Goal: Task Accomplishment & Management: Complete application form

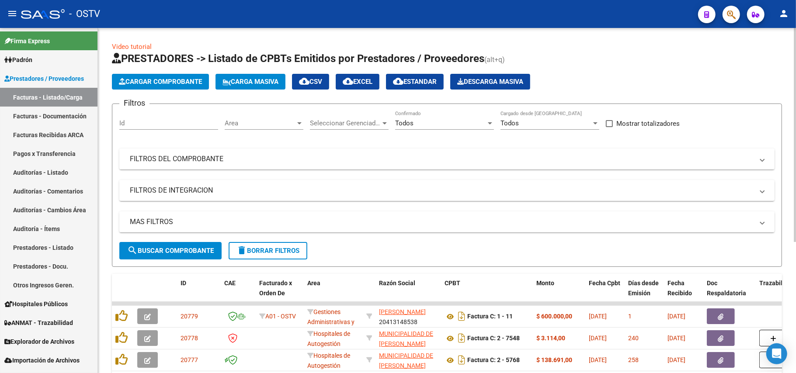
scroll to position [175, 0]
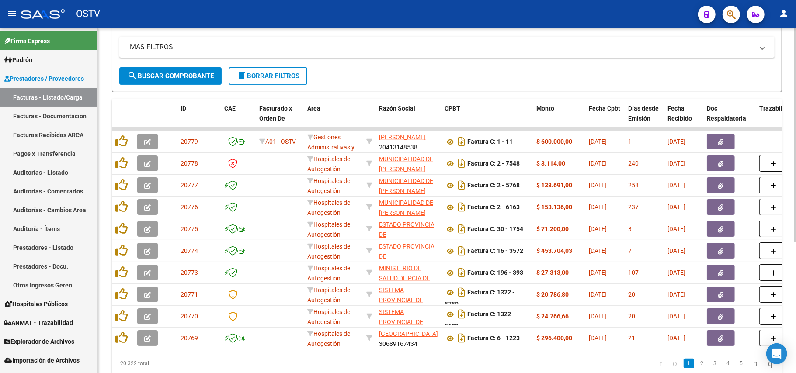
click at [148, 69] on button "search Buscar Comprobante" at bounding box center [170, 75] width 102 height 17
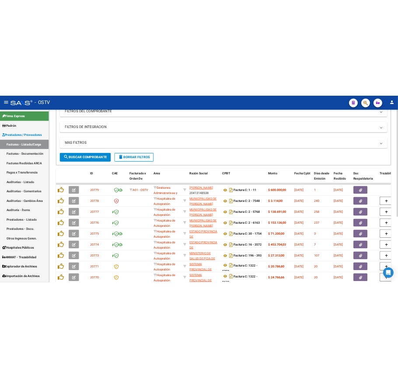
scroll to position [0, 0]
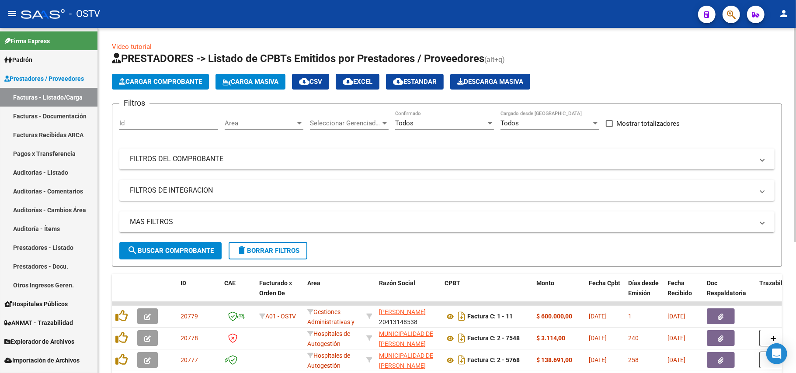
click at [158, 244] on button "search Buscar Comprobante" at bounding box center [170, 250] width 102 height 17
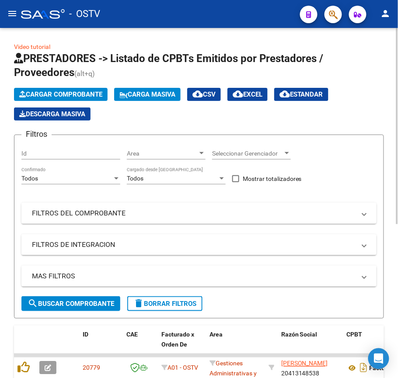
click at [84, 214] on mat-panel-title "FILTROS DEL COMPROBANTE" at bounding box center [194, 214] width 324 height 10
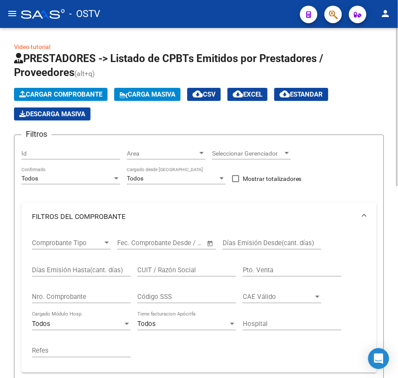
click at [77, 271] on input "Días Emisión Hasta(cant. días)" at bounding box center [81, 270] width 99 height 8
click at [78, 291] on div "Nro. Comprobante" at bounding box center [81, 294] width 99 height 19
click at [80, 296] on input "Nro. Comprobante" at bounding box center [81, 297] width 99 height 8
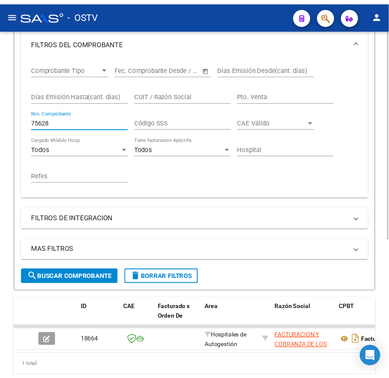
scroll to position [227, 0]
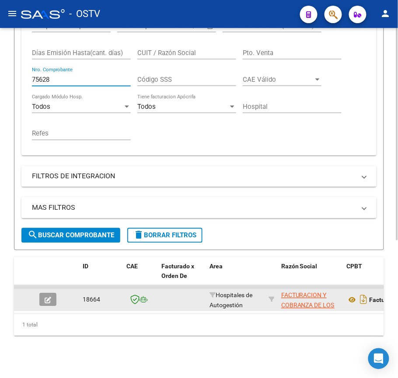
type input "75628"
click at [49, 297] on icon "button" at bounding box center [48, 300] width 7 height 7
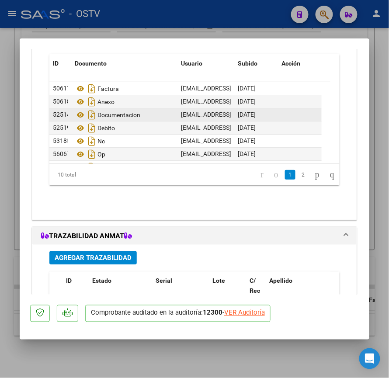
scroll to position [700, 0]
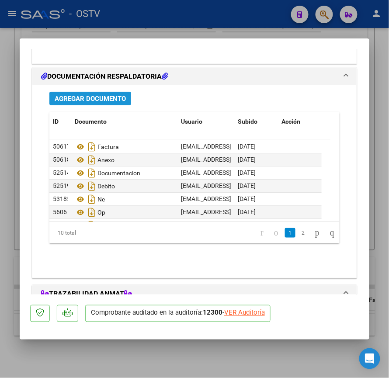
click at [107, 98] on span "Agregar Documento" at bounding box center [90, 99] width 71 height 8
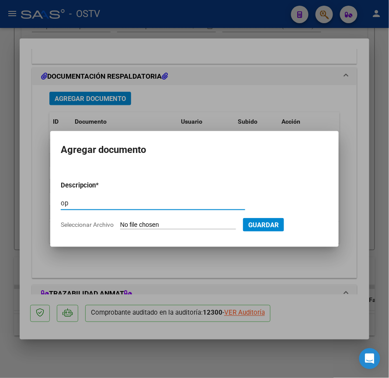
type input "op"
click at [158, 221] on app-file-uploader "Seleccionar Archivo" at bounding box center [152, 225] width 182 height 8
click at [160, 223] on input "Seleccionar Archivo" at bounding box center [178, 225] width 116 height 8
type input "C:\fakepath\OP 2da cuota Convenio.pdf"
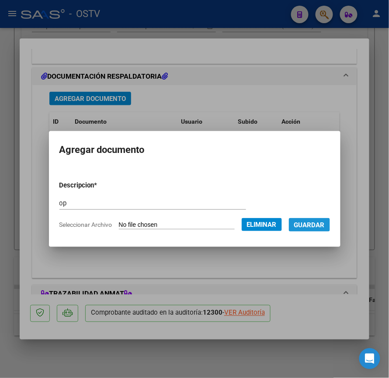
click at [317, 225] on span "Guardar" at bounding box center [309, 225] width 31 height 8
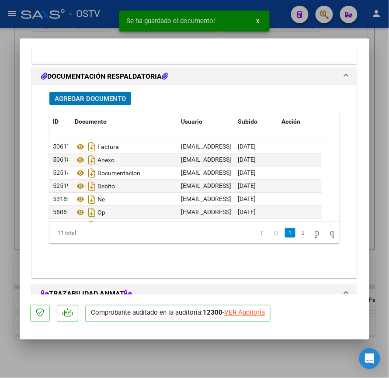
click at [106, 95] on span "Agregar Documento" at bounding box center [90, 99] width 71 height 8
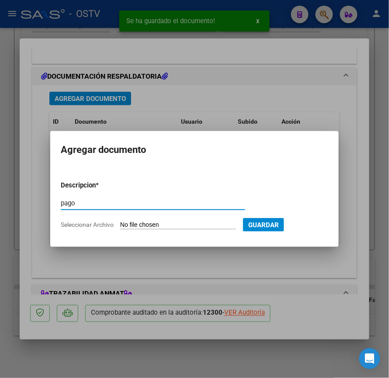
type input "pago"
click at [143, 228] on input "Seleccionar Archivo" at bounding box center [178, 225] width 116 height 8
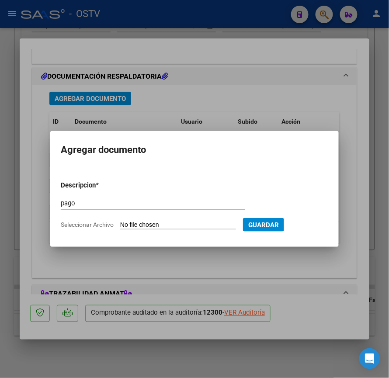
type input "C:\fakepath\Pago 2da cuota Convenio.pdf"
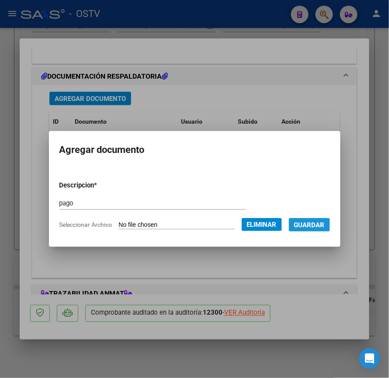
click at [325, 227] on span "Guardar" at bounding box center [309, 225] width 31 height 8
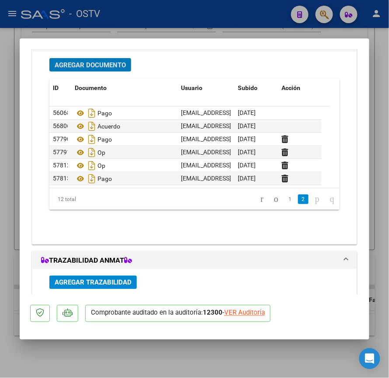
scroll to position [675, 0]
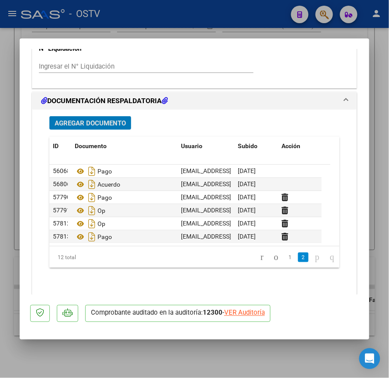
click at [11, 127] on div at bounding box center [194, 189] width 389 height 378
type input "$ 0,00"
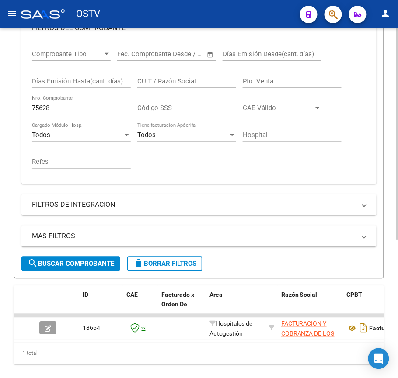
scroll to position [168, 0]
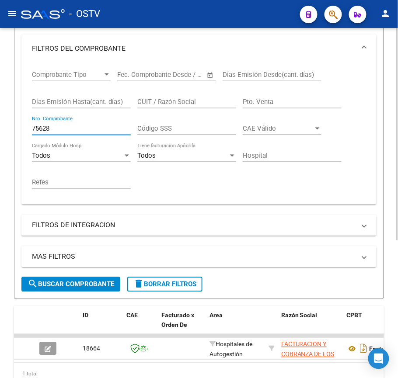
click at [95, 128] on input "75628" at bounding box center [81, 129] width 99 height 8
click at [95, 127] on input "75628" at bounding box center [81, 129] width 99 height 8
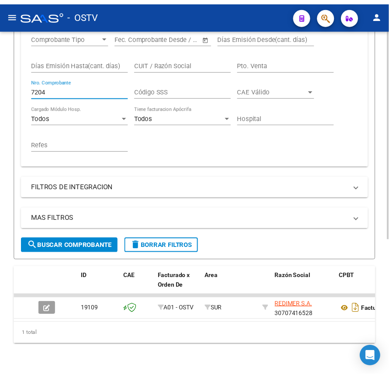
scroll to position [227, 0]
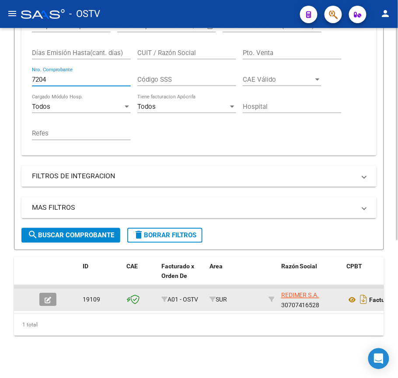
type input "7204"
click at [53, 293] on button "button" at bounding box center [47, 299] width 17 height 13
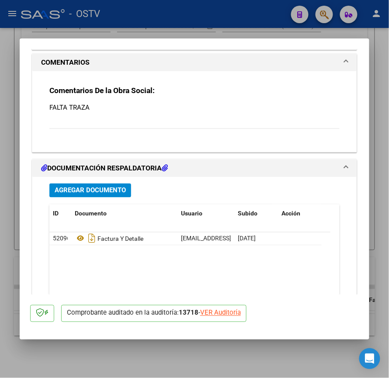
scroll to position [875, 0]
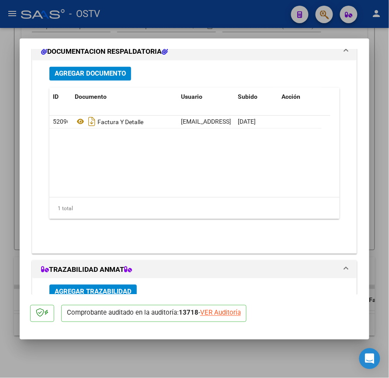
click at [112, 76] on span "Agregar Documento" at bounding box center [90, 74] width 71 height 8
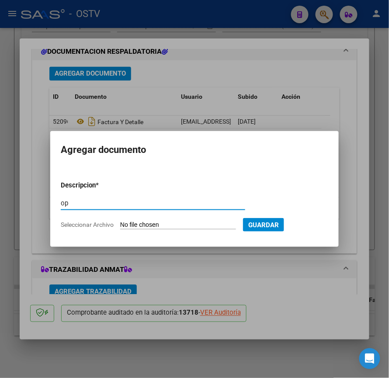
type input "op"
click at [157, 224] on input "Seleccionar Archivo" at bounding box center [178, 225] width 116 height 8
type input "C:\fakepath\OP 57018 Redimer.pdf"
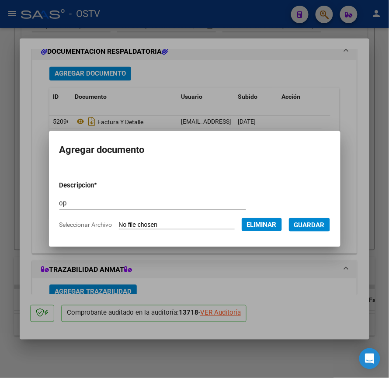
click at [325, 223] on span "Guardar" at bounding box center [309, 225] width 31 height 8
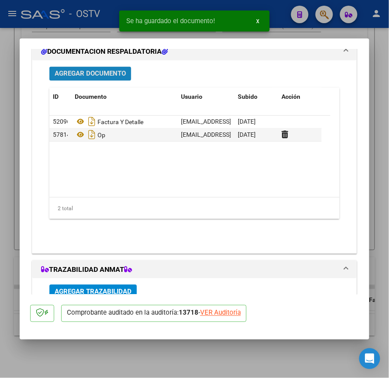
click at [124, 72] on span "Agregar Documento" at bounding box center [90, 74] width 71 height 8
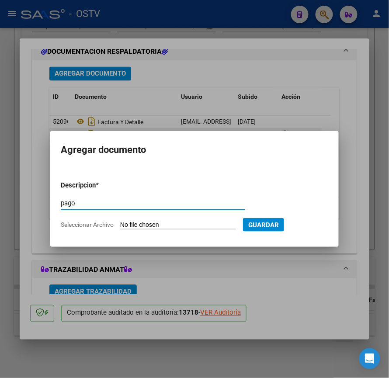
type input "pago"
click at [163, 225] on input "Seleccionar Archivo" at bounding box center [178, 225] width 116 height 8
type input "C:\fakepath\Pago OP 57018 Redimer.pdf"
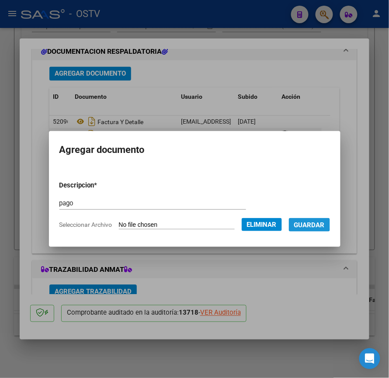
click at [305, 221] on span "Guardar" at bounding box center [309, 225] width 31 height 8
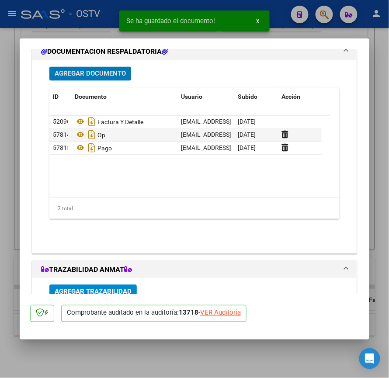
click at [13, 167] on div at bounding box center [194, 189] width 389 height 378
type input "$ 0,00"
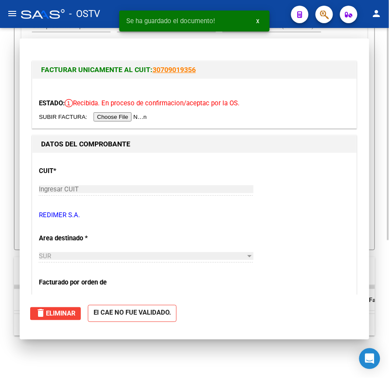
scroll to position [227, 0]
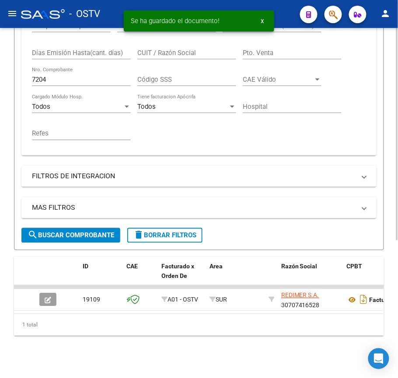
click at [76, 76] on input "7204" at bounding box center [81, 80] width 99 height 8
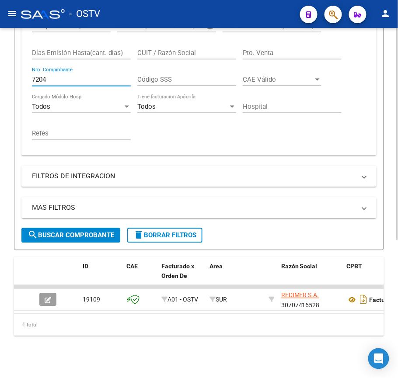
click at [76, 76] on input "7204" at bounding box center [81, 80] width 99 height 8
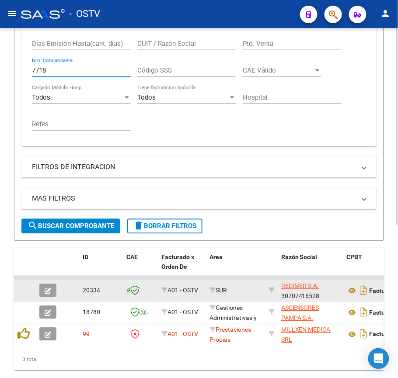
type input "7718"
click at [51, 286] on button "button" at bounding box center [47, 290] width 17 height 13
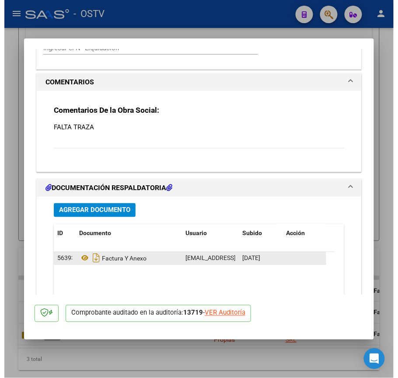
scroll to position [758, 0]
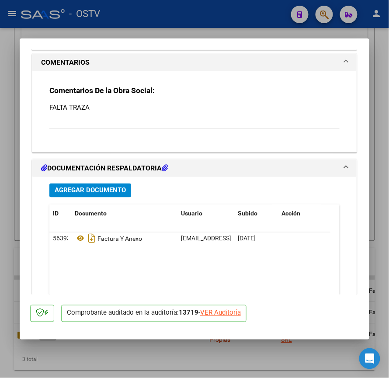
click at [128, 191] on button "Agregar Documento" at bounding box center [90, 191] width 82 height 14
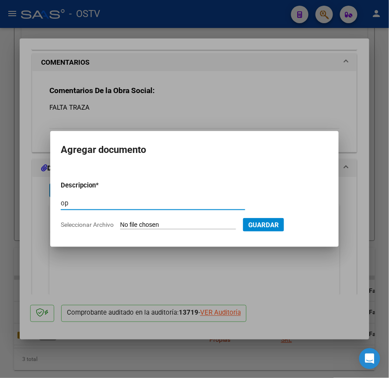
type input "op"
click at [148, 226] on input "Seleccionar Archivo" at bounding box center [178, 225] width 116 height 8
type input "C:\fakepath\OP 57018 Redimer.pdf"
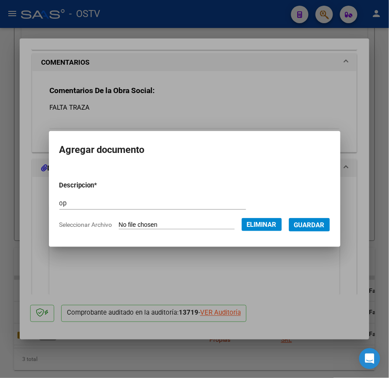
click at [325, 221] on span "Guardar" at bounding box center [309, 225] width 31 height 8
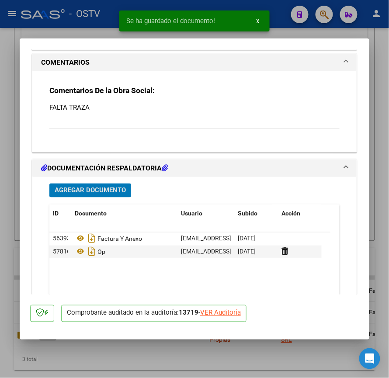
click at [93, 188] on span "Agregar Documento" at bounding box center [90, 191] width 71 height 8
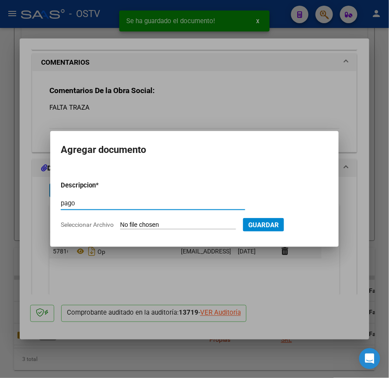
type input "pago"
click at [159, 224] on input "Seleccionar Archivo" at bounding box center [178, 225] width 116 height 8
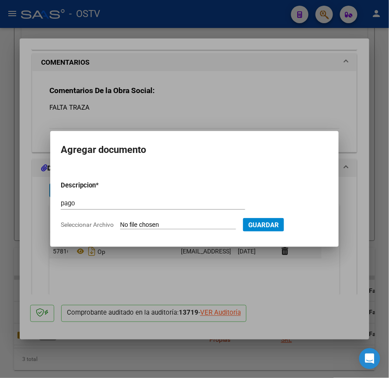
type input "C:\fakepath\Pago OP 57018 Redimer.pdf"
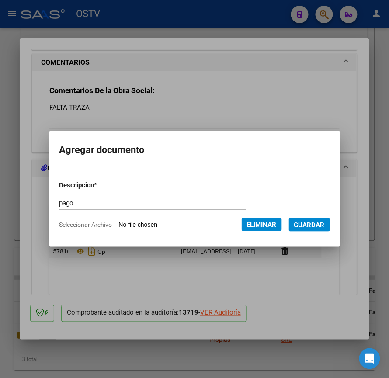
click at [324, 224] on span "Guardar" at bounding box center [309, 225] width 31 height 8
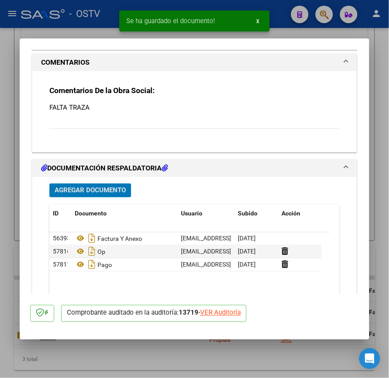
click at [13, 160] on div at bounding box center [194, 189] width 389 height 378
type input "$ 0,00"
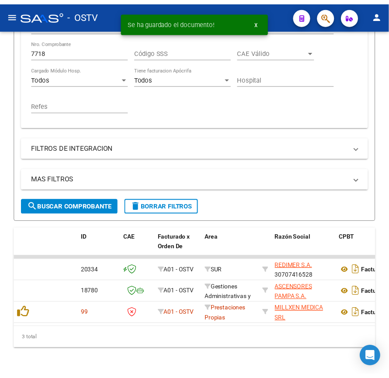
scroll to position [227, 0]
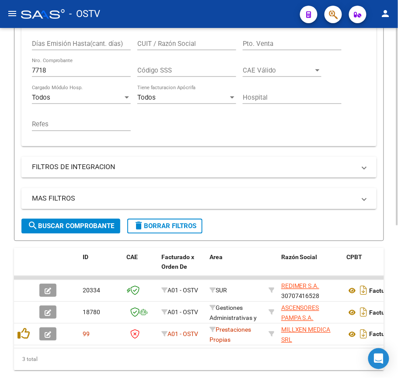
click at [56, 72] on input "7718" at bounding box center [81, 70] width 99 height 8
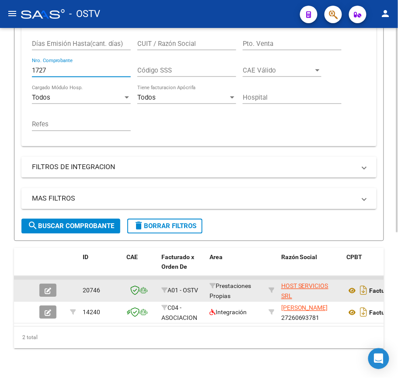
type input "1727"
click at [49, 294] on icon "button" at bounding box center [48, 291] width 7 height 7
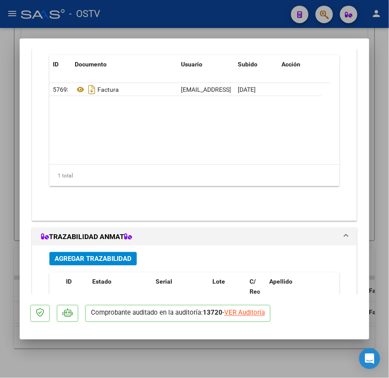
scroll to position [758, 0]
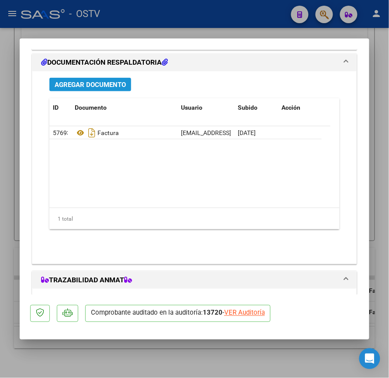
click at [97, 84] on span "Agregar Documento" at bounding box center [90, 85] width 71 height 8
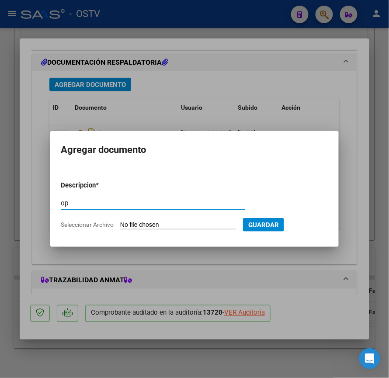
type input "op"
click at [135, 225] on input "Seleccionar Archivo" at bounding box center [178, 225] width 116 height 8
type input "C:\fakepath\OP 57019 Host services.pdf"
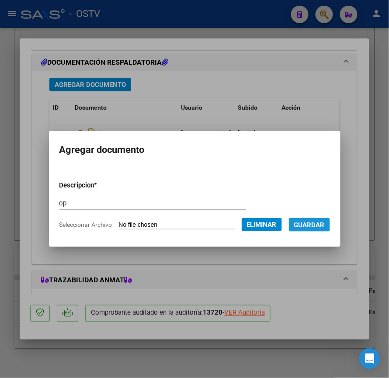
click at [323, 222] on span "Guardar" at bounding box center [309, 225] width 31 height 8
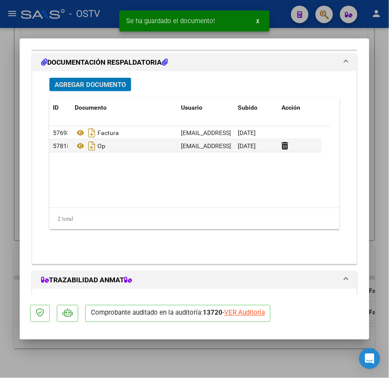
click at [98, 85] on span "Agregar Documento" at bounding box center [90, 85] width 71 height 8
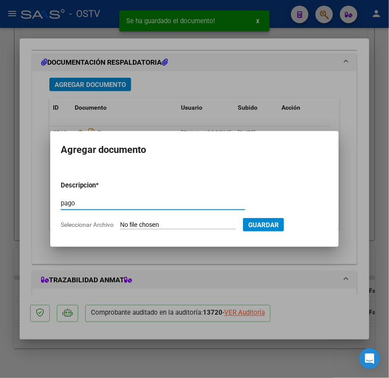
type input "pago"
click at [153, 231] on form "Descripcion * pago Escriba aquí una descripcion Seleccionar Archivo Guardar" at bounding box center [195, 205] width 268 height 63
click at [153, 224] on input "Seleccionar Archivo" at bounding box center [178, 225] width 116 height 8
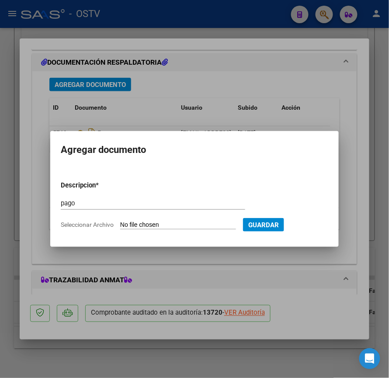
type input "C:\fakepath\OP 57019 Host services.pdf"
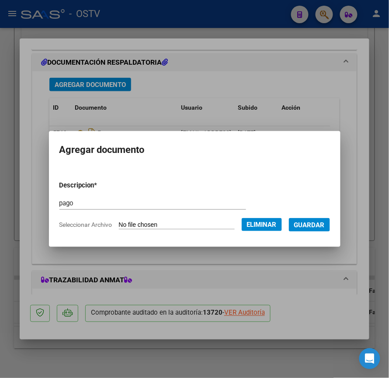
click at [319, 223] on span "Guardar" at bounding box center [309, 225] width 31 height 8
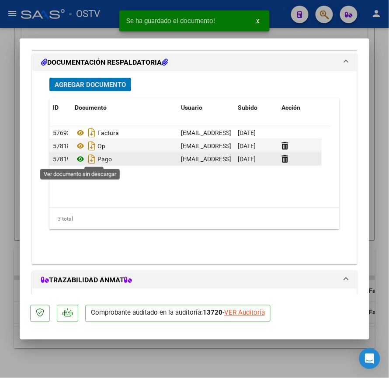
click at [83, 160] on icon at bounding box center [80, 159] width 11 height 10
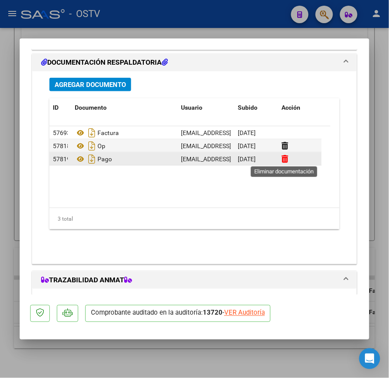
click at [282, 159] on icon at bounding box center [285, 159] width 7 height 8
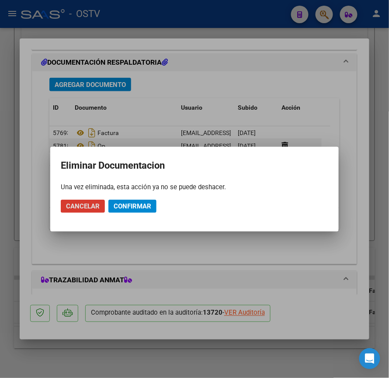
click at [125, 207] on span "Confirmar" at bounding box center [133, 206] width 38 height 8
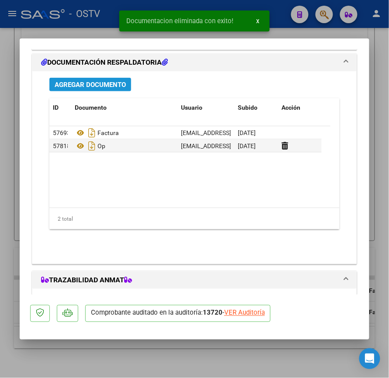
click at [100, 90] on button "Agregar Documento" at bounding box center [90, 85] width 82 height 14
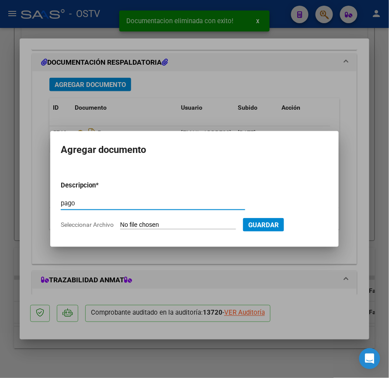
type input "pago"
click at [154, 223] on input "Seleccionar Archivo" at bounding box center [178, 225] width 116 height 8
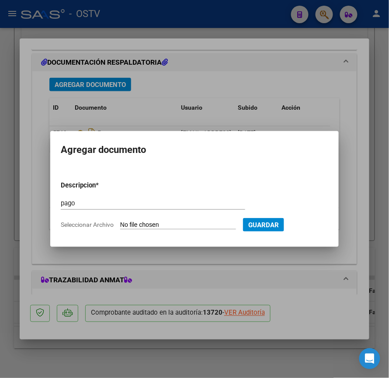
type input "C:\fakepath\Pago OP 57019 Host services.pdf"
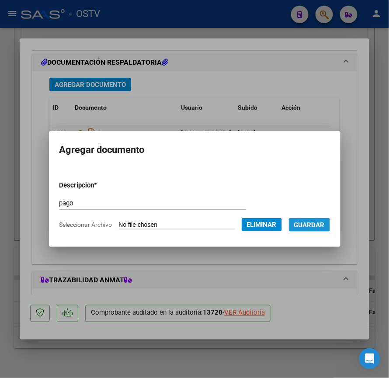
click at [310, 226] on span "Guardar" at bounding box center [309, 225] width 31 height 8
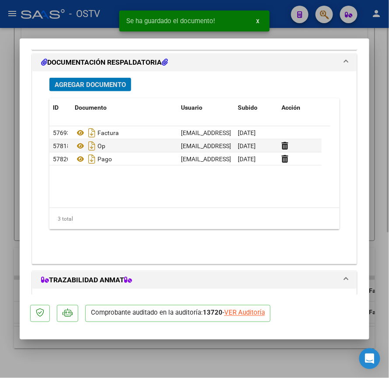
click at [16, 159] on div at bounding box center [194, 189] width 389 height 378
type input "$ 0,00"
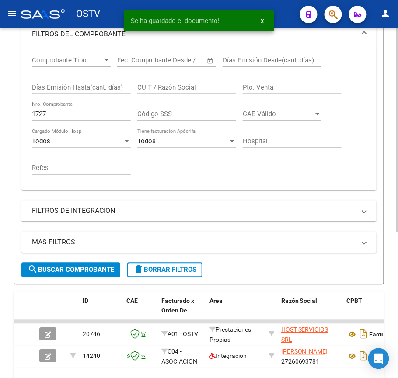
scroll to position [110, 0]
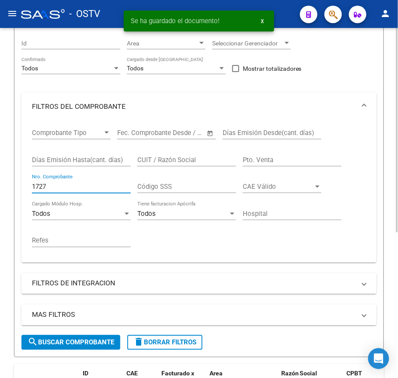
click at [59, 186] on input "1727" at bounding box center [81, 187] width 99 height 8
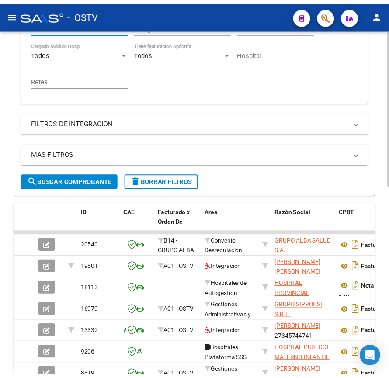
scroll to position [285, 0]
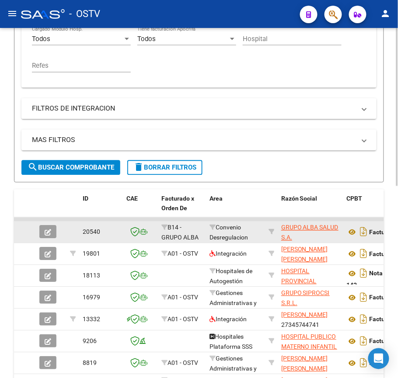
type input "142"
click at [45, 235] on icon "button" at bounding box center [48, 233] width 7 height 7
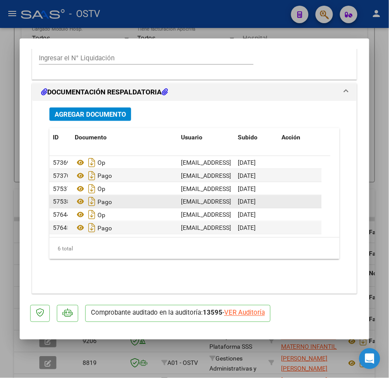
scroll to position [735, 0]
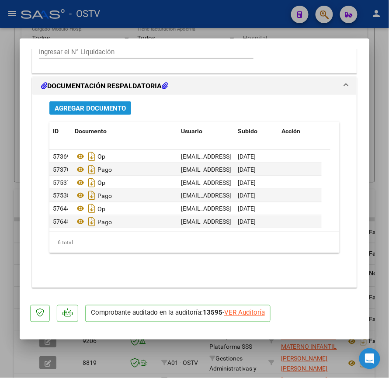
click at [123, 106] on span "Agregar Documento" at bounding box center [90, 109] width 71 height 8
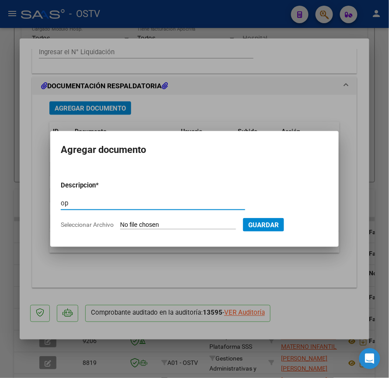
type input "op"
click at [179, 224] on input "Seleccionar Archivo" at bounding box center [178, 225] width 116 height 8
type input "C:\fakepath\OP 57020 Alba salud.pdf"
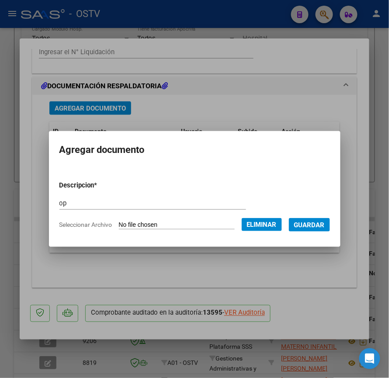
click at [322, 223] on span "Guardar" at bounding box center [309, 225] width 31 height 8
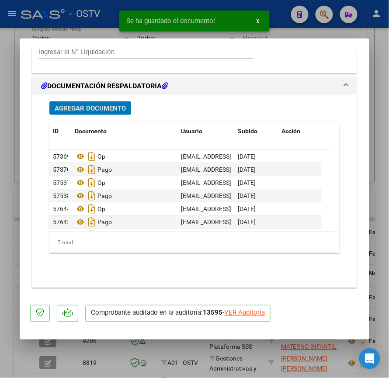
click at [112, 103] on button "Agregar Documento" at bounding box center [90, 108] width 82 height 14
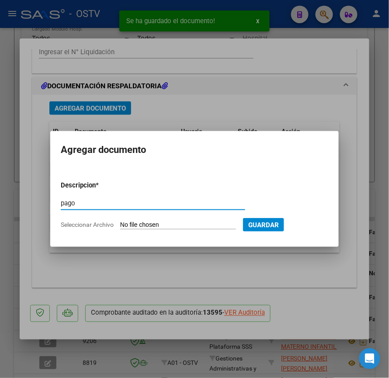
type input "pago"
click at [141, 225] on input "Seleccionar Archivo" at bounding box center [178, 225] width 116 height 8
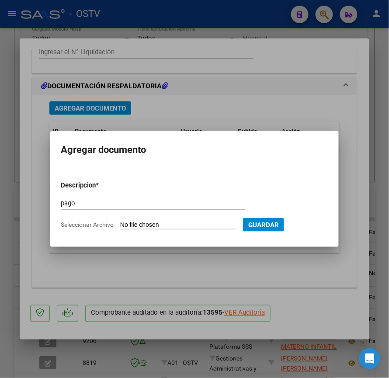
type input "C:\fakepath\Pago OP 57020 Alba salud.pdf"
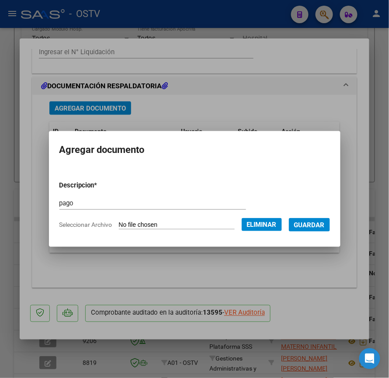
click at [324, 224] on span "Guardar" at bounding box center [309, 225] width 31 height 8
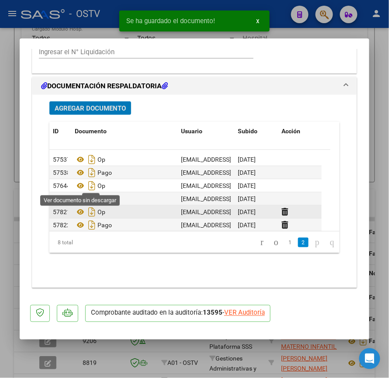
scroll to position [26, 0]
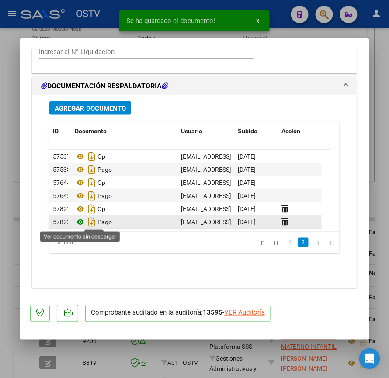
click at [81, 218] on icon at bounding box center [80, 222] width 11 height 10
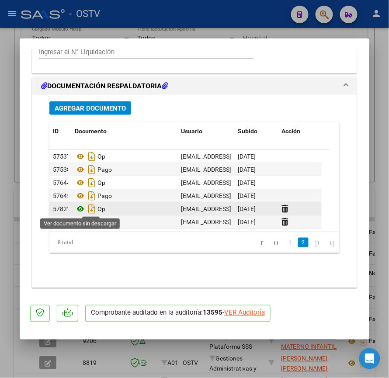
click at [85, 210] on icon at bounding box center [80, 209] width 11 height 10
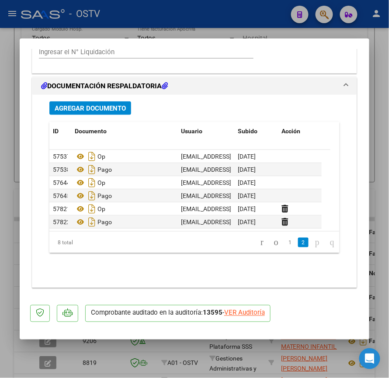
click at [17, 254] on div at bounding box center [194, 189] width 389 height 378
type input "$ 0,00"
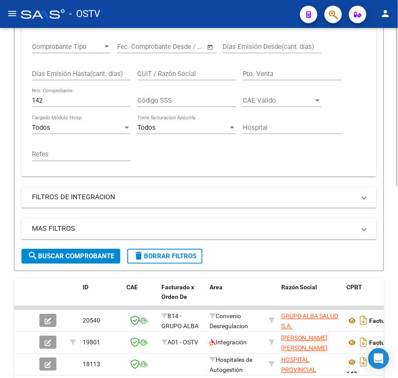
scroll to position [110, 0]
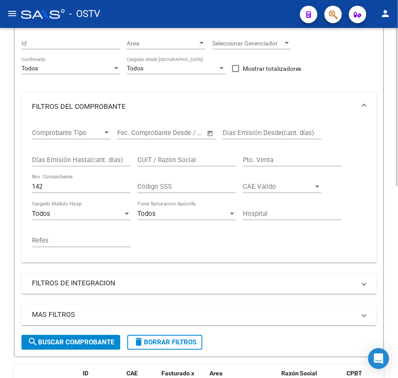
click at [123, 178] on div "142 Nro. Comprobante" at bounding box center [81, 183] width 99 height 19
click at [74, 188] on input "142" at bounding box center [81, 187] width 99 height 8
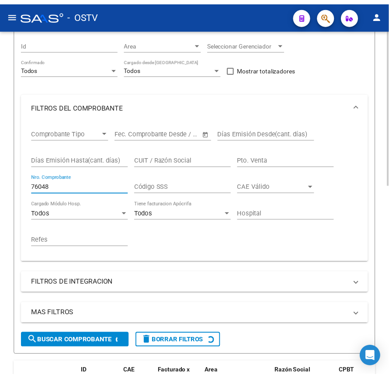
scroll to position [227, 0]
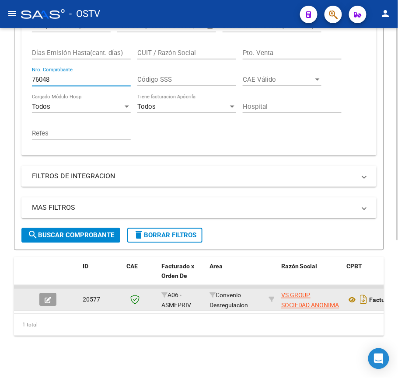
type input "76048"
click at [48, 297] on icon "button" at bounding box center [48, 300] width 7 height 7
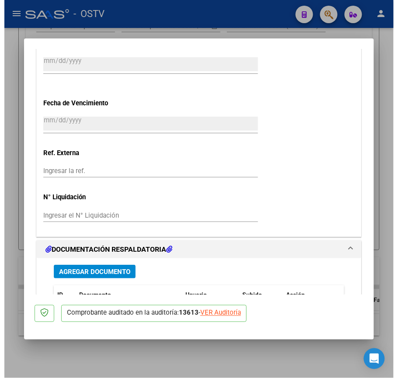
scroll to position [735, 0]
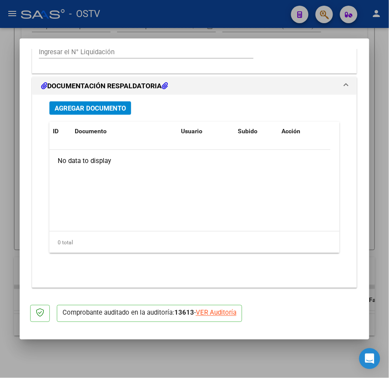
click at [107, 104] on span "Agregar Documento" at bounding box center [90, 108] width 71 height 8
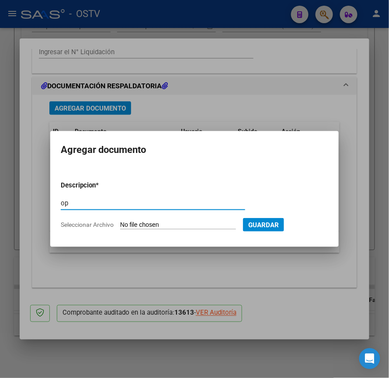
type input "op"
click at [164, 224] on input "Seleccionar Archivo" at bounding box center [178, 225] width 116 height 8
type input "C:\fakepath\OP 57021 VS Group.pdf"
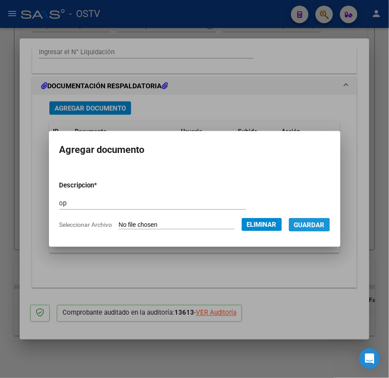
click at [323, 225] on span "Guardar" at bounding box center [309, 225] width 31 height 8
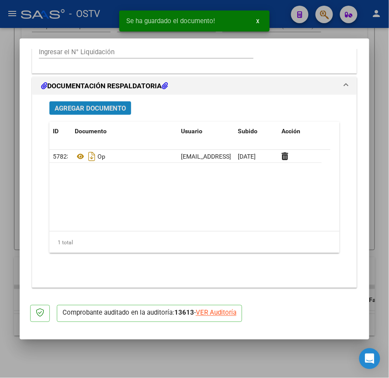
click at [100, 107] on button "Agregar Documento" at bounding box center [90, 108] width 82 height 14
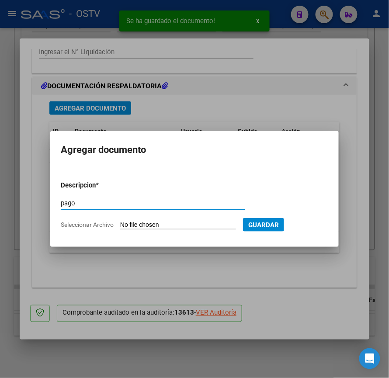
type input "pago"
click at [160, 223] on input "Seleccionar Archivo" at bounding box center [178, 225] width 116 height 8
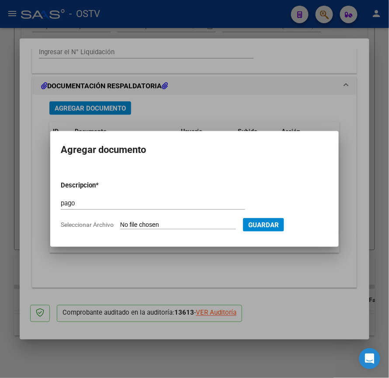
type input "C:\fakepath\Pago OP 57021 VS Group.pdf"
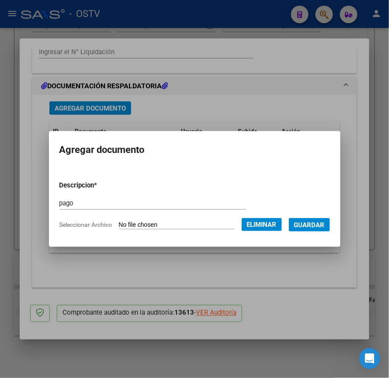
click at [317, 226] on span "Guardar" at bounding box center [309, 225] width 31 height 8
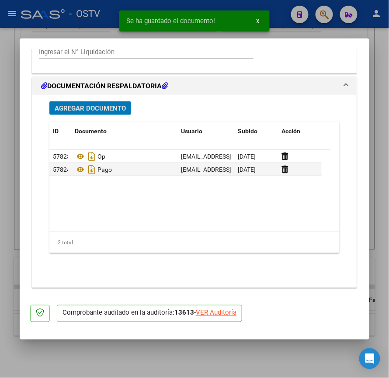
click at [10, 172] on div at bounding box center [194, 189] width 389 height 378
type input "$ 0,00"
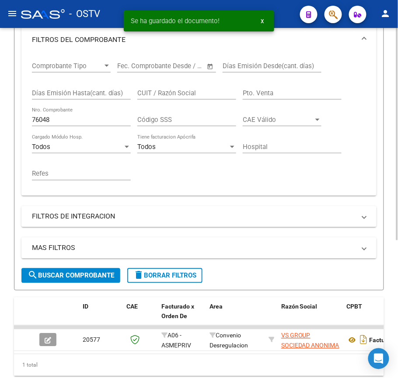
scroll to position [110, 0]
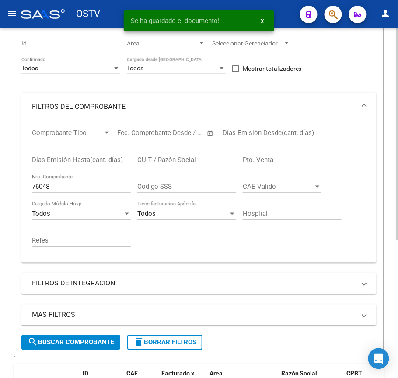
click at [79, 191] on input "76048" at bounding box center [81, 187] width 99 height 8
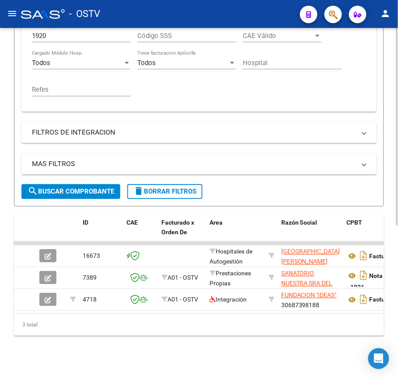
scroll to position [212, 0]
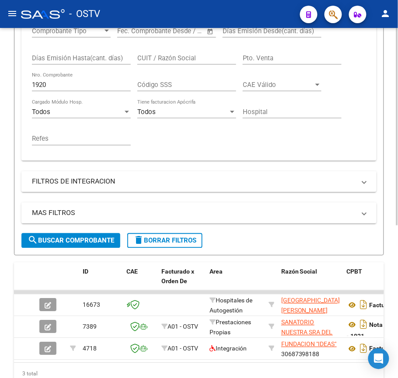
click at [70, 88] on input "1920" at bounding box center [81, 85] width 99 height 8
click at [86, 86] on input "1920" at bounding box center [81, 85] width 99 height 8
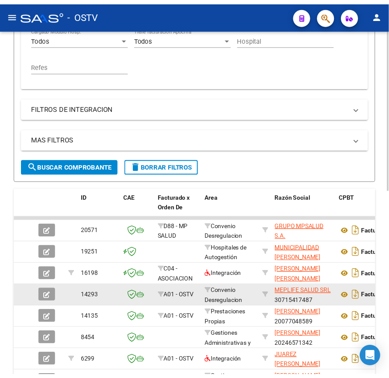
scroll to position [401, 0]
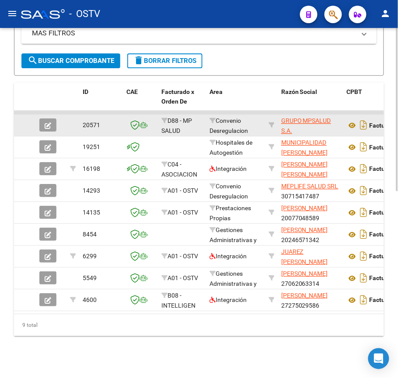
type input "192"
click at [51, 119] on button "button" at bounding box center [47, 125] width 17 height 13
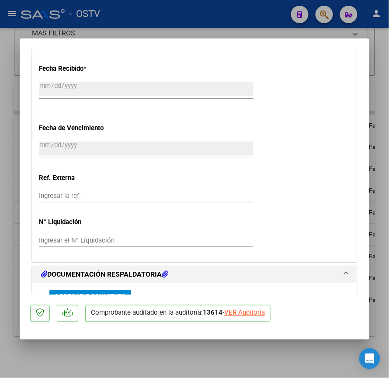
scroll to position [700, 0]
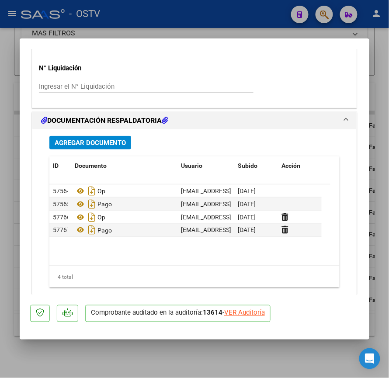
click at [95, 148] on button "Agregar Documento" at bounding box center [90, 143] width 82 height 14
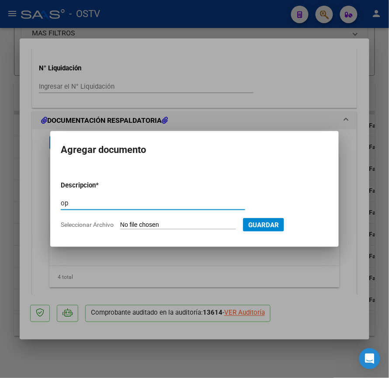
type input "op"
click at [188, 226] on input "Seleccionar Archivo" at bounding box center [178, 225] width 116 height 8
type input "C:\fakepath\OP 57022 MPSalud.pdf"
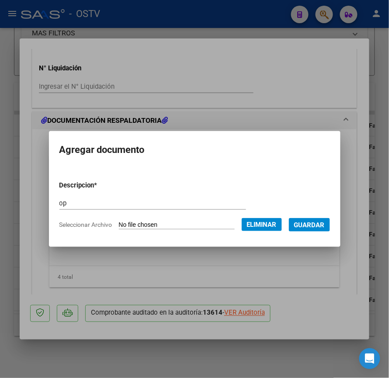
click at [318, 223] on span "Guardar" at bounding box center [309, 225] width 31 height 8
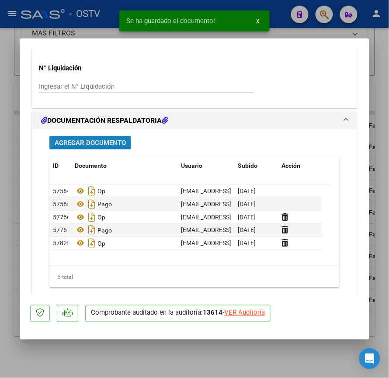
click at [109, 149] on button "Agregar Documento" at bounding box center [90, 143] width 82 height 14
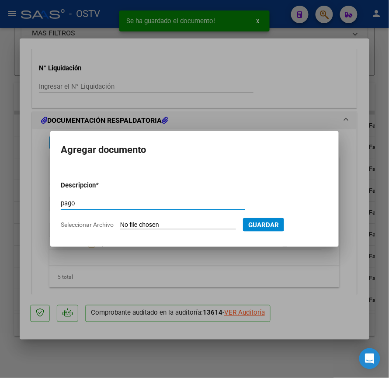
type input "pago"
click at [164, 221] on input "Seleccionar Archivo" at bounding box center [178, 225] width 116 height 8
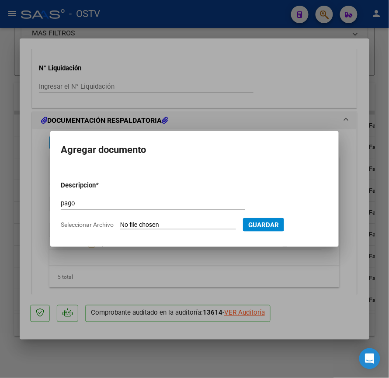
type input "C:\fakepath\Pago OP 57022 MPSalud.pdf"
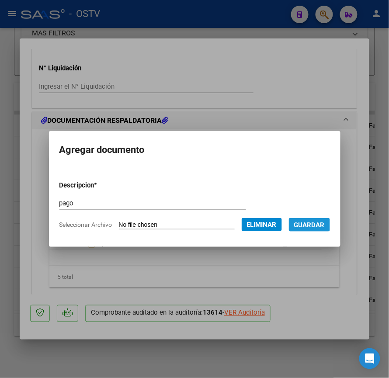
click at [324, 221] on span "Guardar" at bounding box center [309, 225] width 31 height 8
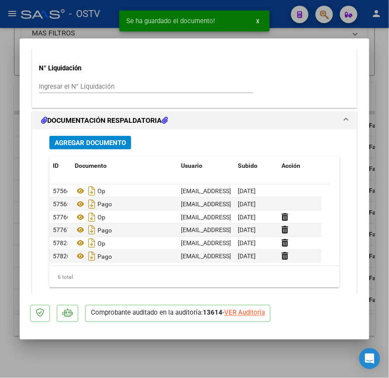
click at [6, 198] on div at bounding box center [194, 189] width 389 height 378
type input "$ 0,00"
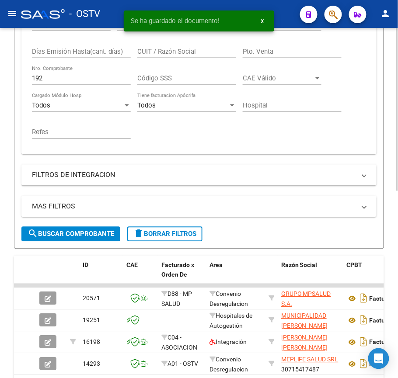
scroll to position [168, 0]
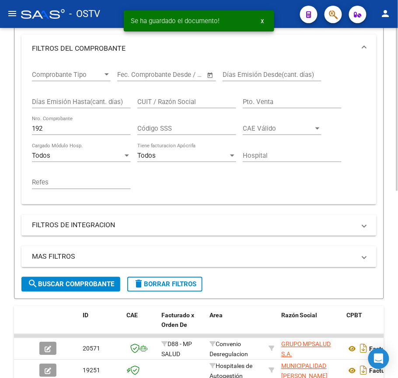
click at [63, 129] on input "192" at bounding box center [81, 129] width 99 height 8
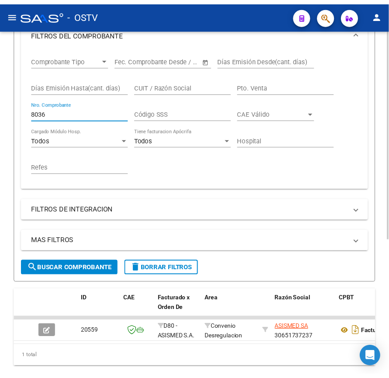
scroll to position [227, 0]
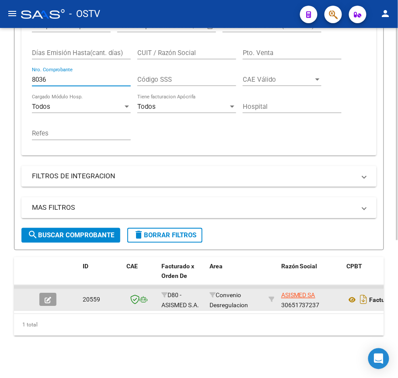
type input "8036"
click at [38, 293] on datatable-body-cell at bounding box center [51, 299] width 31 height 21
click at [51, 297] on icon "button" at bounding box center [48, 300] width 7 height 7
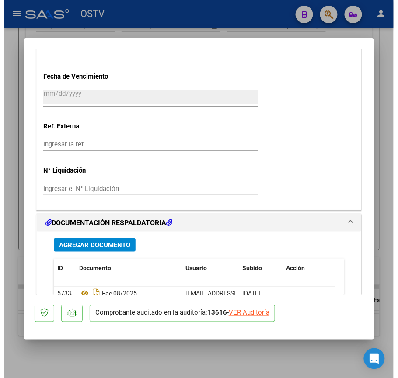
scroll to position [700, 0]
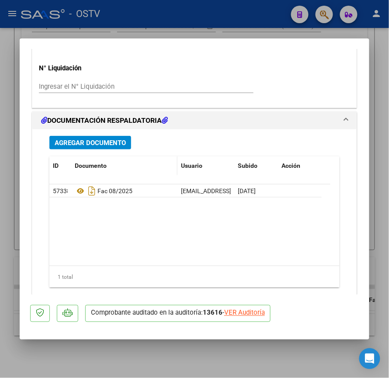
click at [87, 157] on datatable-header-cell "Documento" at bounding box center [124, 166] width 106 height 19
click at [91, 144] on span "Agregar Documento" at bounding box center [90, 143] width 71 height 8
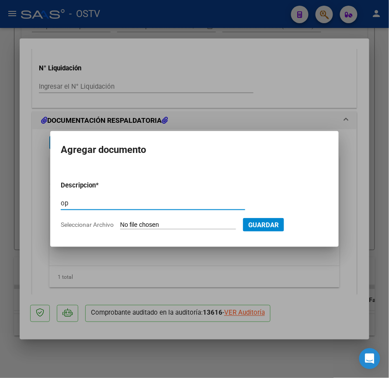
type input "op"
click at [163, 224] on input "Seleccionar Archivo" at bounding box center [178, 225] width 116 height 8
type input "C:\fakepath\OP 57023 Asismed.pdf"
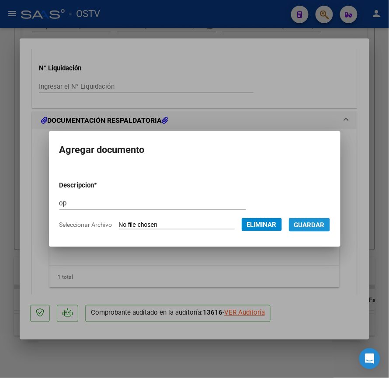
click at [321, 227] on span "Guardar" at bounding box center [309, 225] width 31 height 8
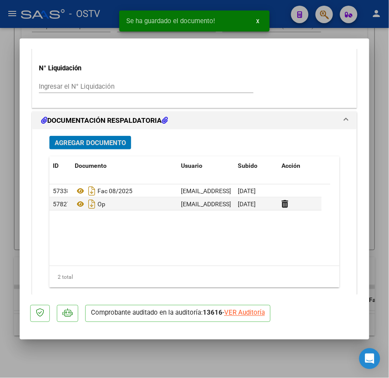
click at [114, 145] on span "Agregar Documento" at bounding box center [90, 143] width 71 height 8
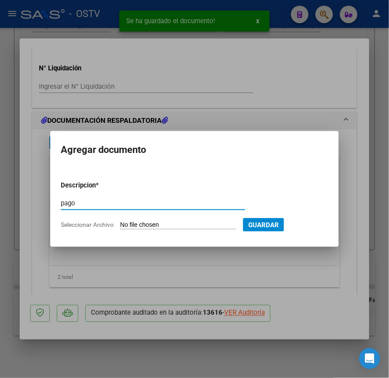
type input "pago"
click at [181, 223] on input "Seleccionar Archivo" at bounding box center [178, 225] width 116 height 8
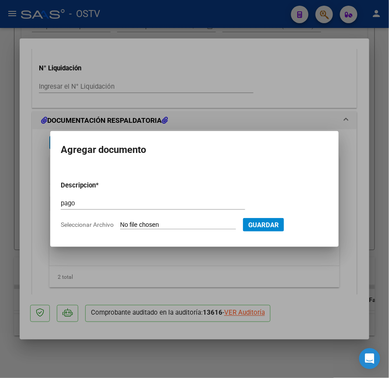
type input "C:\fakepath\Pago OP 57023 Asismed.pdf"
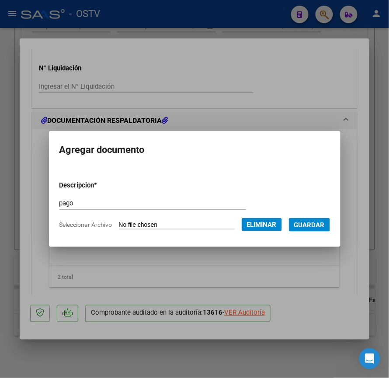
click at [307, 226] on span "Guardar" at bounding box center [309, 225] width 31 height 8
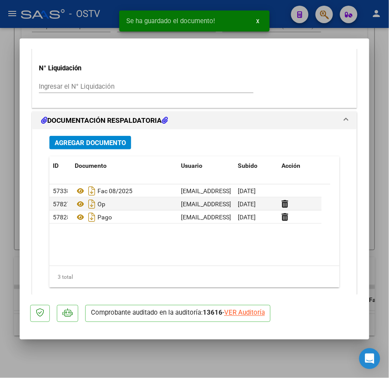
click at [20, 184] on mat-dialog-content "COMPROBANTE VER COMPROBANTE ESTADO: Auditoría confirmada. En espera de liquidac…" at bounding box center [195, 172] width 350 height 246
click at [7, 182] on div at bounding box center [194, 189] width 389 height 378
type input "$ 0,00"
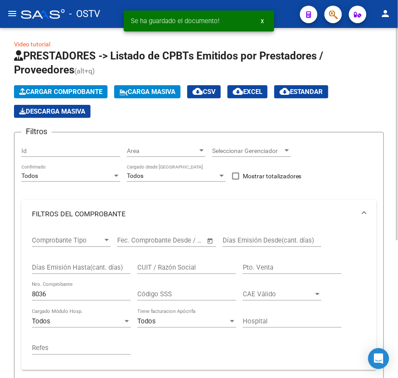
scroll to position [0, 0]
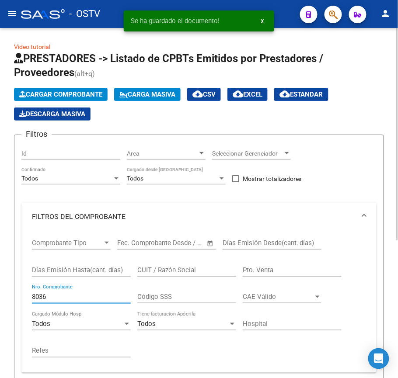
click at [64, 298] on input "8036" at bounding box center [81, 297] width 99 height 8
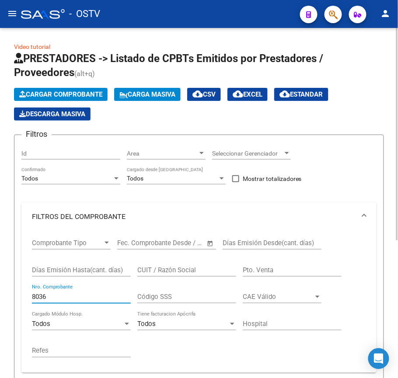
click at [64, 298] on input "8036" at bounding box center [81, 297] width 99 height 8
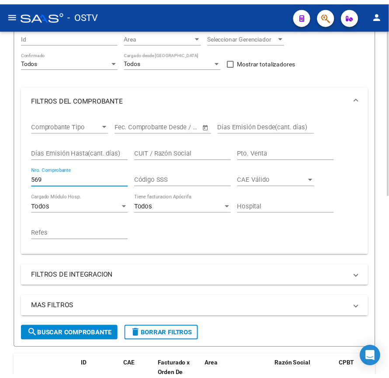
scroll to position [229, 0]
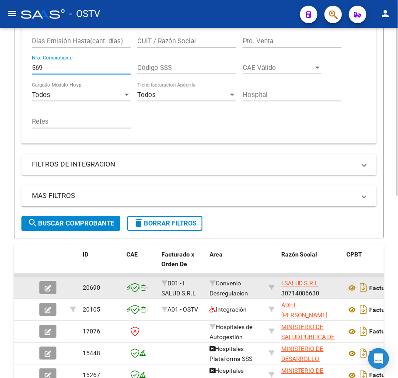
type input "569"
click at [49, 292] on icon "button" at bounding box center [48, 289] width 7 height 7
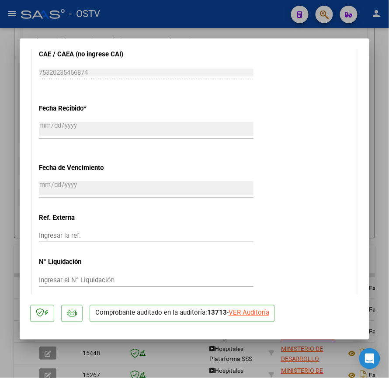
scroll to position [641, 0]
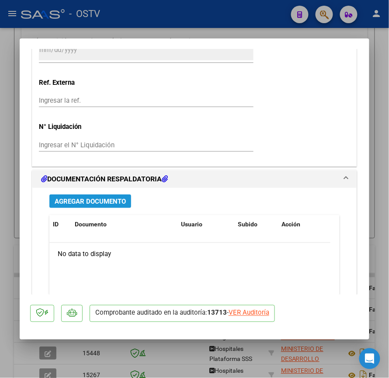
click at [95, 207] on button "Agregar Documento" at bounding box center [90, 202] width 82 height 14
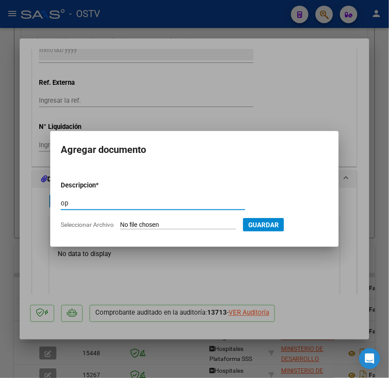
type input "op"
click at [156, 225] on input "Seleccionar Archivo" at bounding box center [178, 225] width 116 height 8
type input "C:\fakepath\OP 57024 ISalud.pdf"
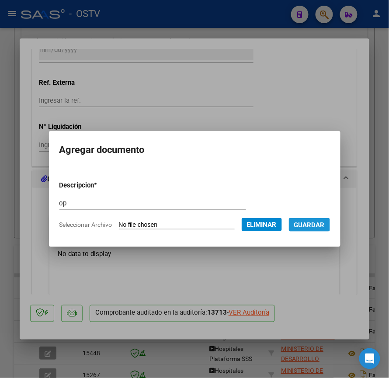
click at [325, 226] on span "Guardar" at bounding box center [309, 225] width 31 height 8
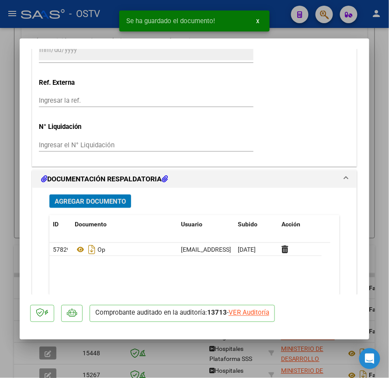
click at [111, 203] on span "Agregar Documento" at bounding box center [90, 202] width 71 height 8
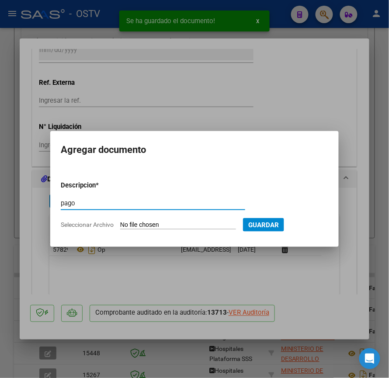
type input "pago"
click at [194, 228] on input "Seleccionar Archivo" at bounding box center [178, 225] width 116 height 8
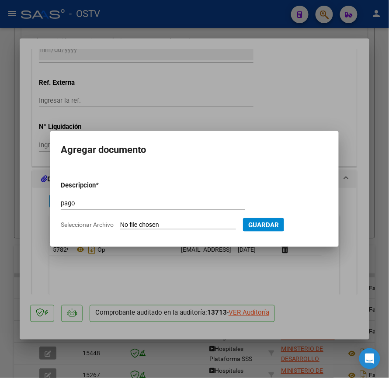
type input "C:\fakepath\Pago OP 57024 ISalud.pdf"
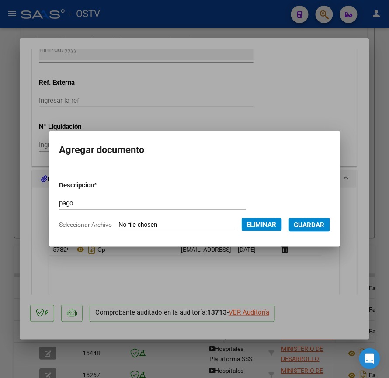
click at [321, 227] on span "Guardar" at bounding box center [309, 225] width 31 height 8
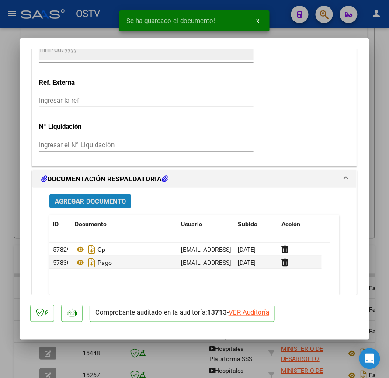
click at [87, 206] on span "Agregar Documento" at bounding box center [90, 202] width 71 height 8
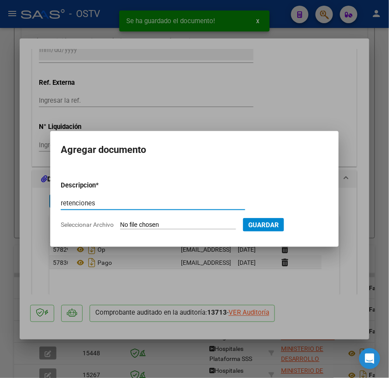
type input "retenciones"
click at [157, 221] on app-file-uploader "Seleccionar Archivo" at bounding box center [152, 225] width 182 height 8
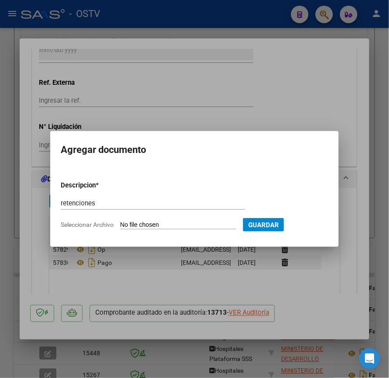
click at [162, 221] on input "Seleccionar Archivo" at bounding box center [178, 225] width 116 height 8
type input "C:\fakepath\OP 57024 ISalud RETENCIONES.pdf"
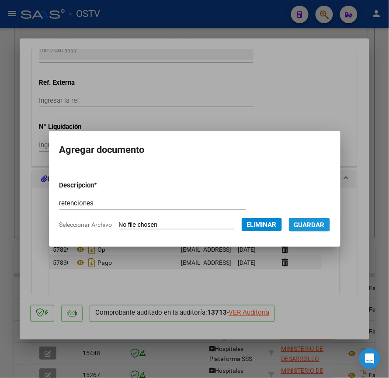
click at [319, 223] on span "Guardar" at bounding box center [309, 225] width 31 height 8
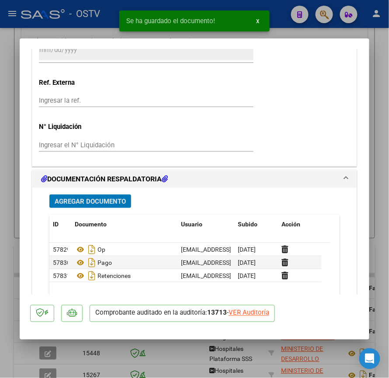
click at [5, 135] on div at bounding box center [194, 189] width 389 height 378
type input "$ 0,00"
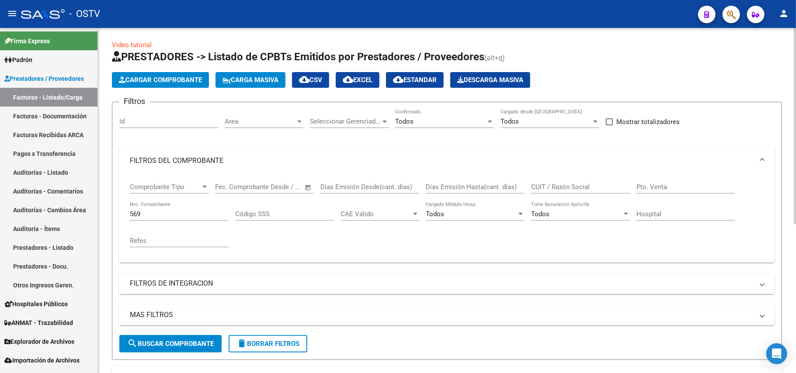
scroll to position [0, 0]
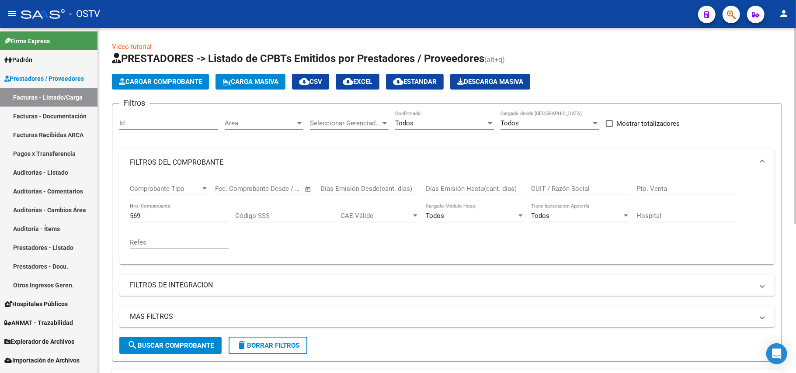
click at [165, 221] on div "569 Nro. Comprobante" at bounding box center [179, 213] width 99 height 19
click at [169, 213] on input "569" at bounding box center [179, 216] width 99 height 8
click at [170, 213] on input "569" at bounding box center [179, 216] width 99 height 8
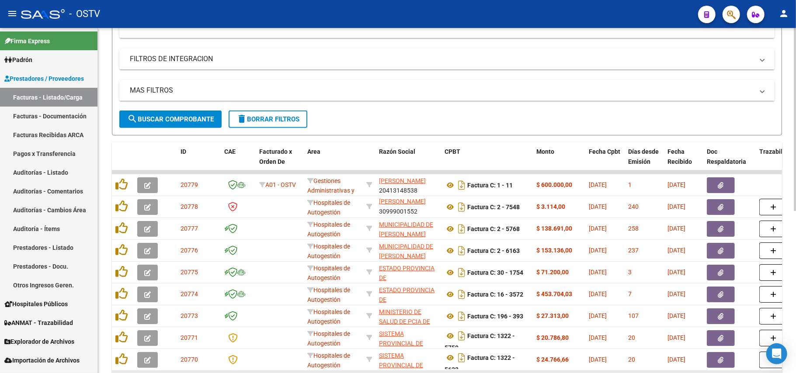
scroll to position [308, 0]
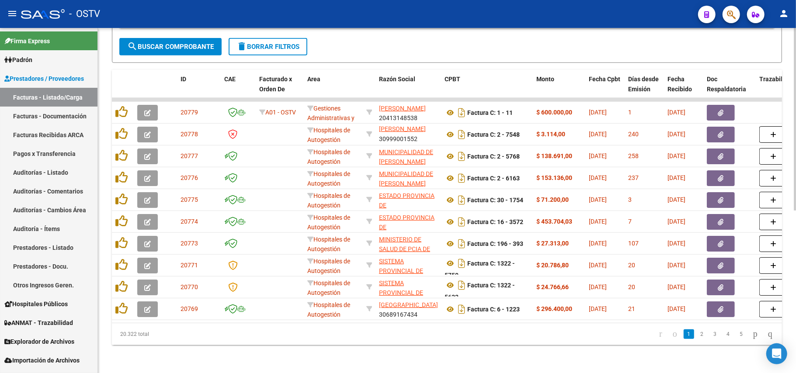
click at [203, 43] on span "search Buscar Comprobante" at bounding box center [170, 47] width 87 height 8
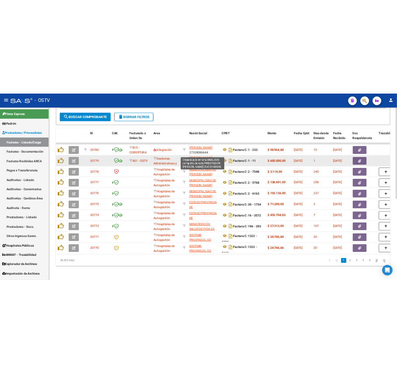
scroll to position [0, 0]
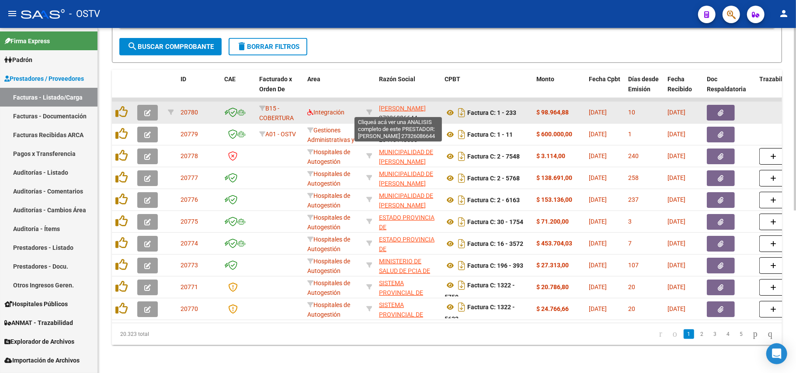
click at [403, 105] on span "[PERSON_NAME]" at bounding box center [402, 108] width 47 height 7
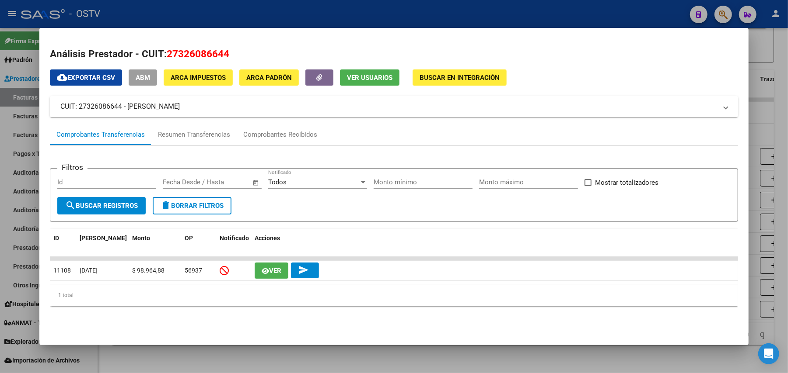
drag, startPoint x: 216, startPoint y: 108, endPoint x: 125, endPoint y: 109, distance: 91.0
click at [125, 109] on mat-panel-title "CUIT: 27326086644 - [PERSON_NAME]" at bounding box center [388, 106] width 656 height 10
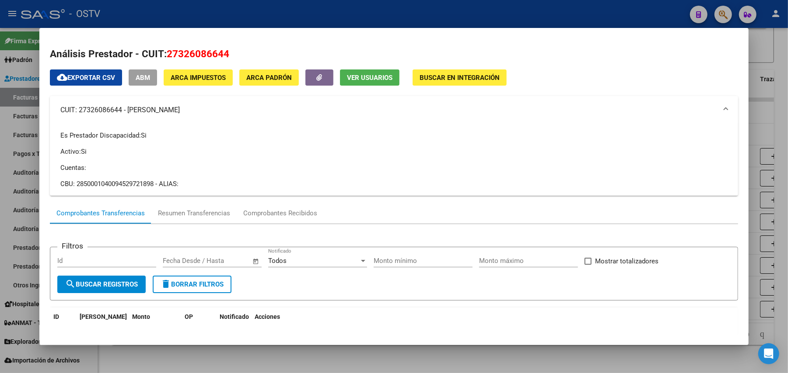
copy mat-panel-title "[PERSON_NAME]"
click at [251, 18] on div at bounding box center [394, 186] width 788 height 373
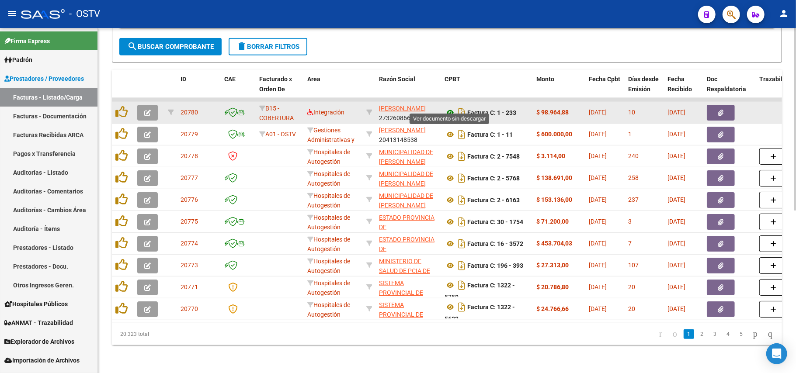
click at [453, 108] on icon at bounding box center [450, 113] width 11 height 10
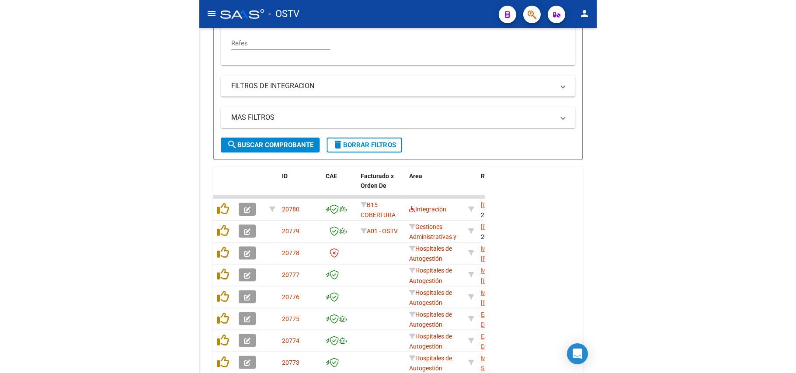
scroll to position [416, 0]
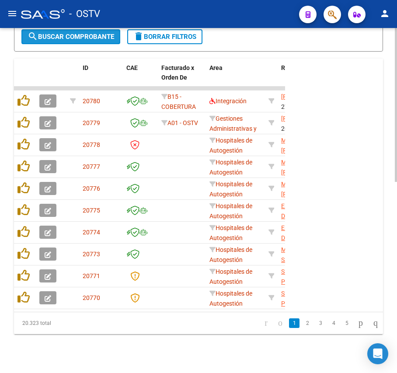
click at [93, 34] on span "search Buscar Comprobante" at bounding box center [71, 37] width 87 height 8
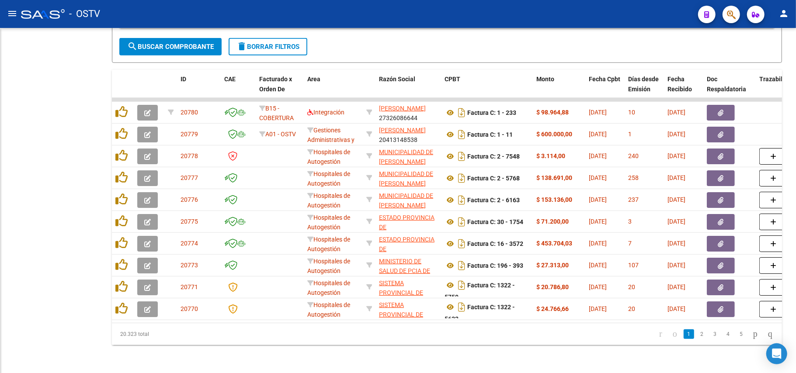
scroll to position [308, 0]
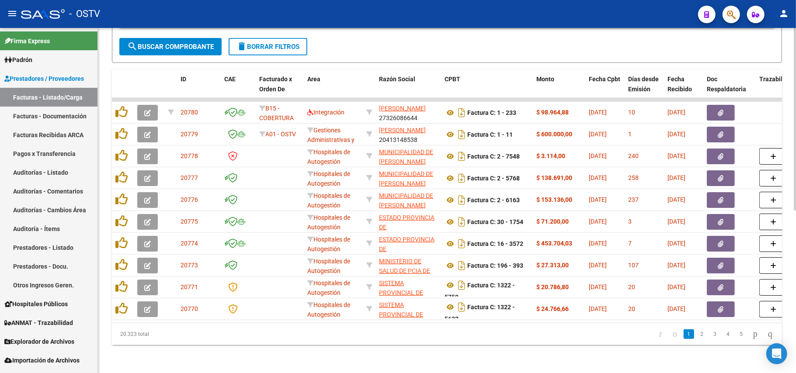
click at [188, 43] on span "search Buscar Comprobante" at bounding box center [170, 47] width 87 height 8
click at [184, 43] on span "search Buscar Comprobante" at bounding box center [170, 47] width 87 height 8
click at [151, 43] on span "search Buscar Comprobante" at bounding box center [170, 47] width 87 height 8
click at [191, 28] on div "MAS FILTROS Todos Con Doc. Respaldatoria Todos Con Trazabilidad Todos Asociado …" at bounding box center [447, 22] width 656 height 31
click at [191, 43] on span "search Buscar Comprobante" at bounding box center [170, 47] width 87 height 8
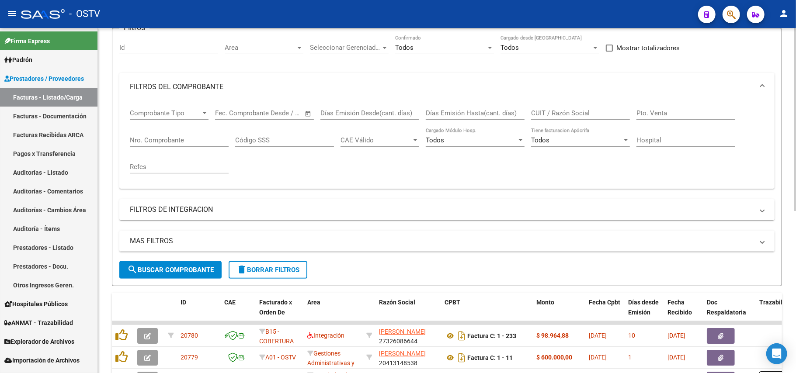
scroll to position [16, 0]
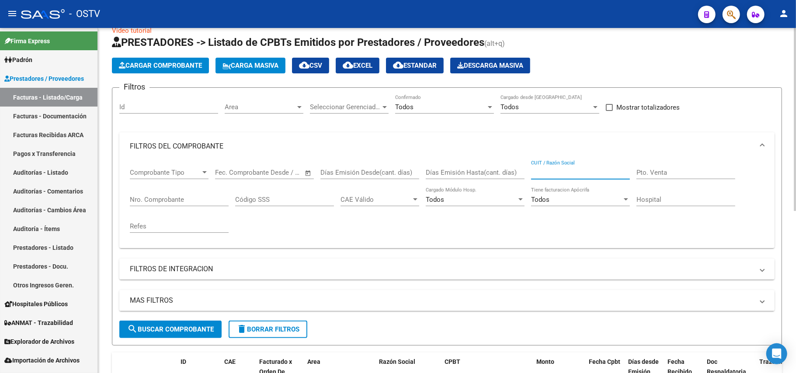
paste input "30999074843"
type input "30999074843"
click at [690, 170] on input "Pto. Venta" at bounding box center [686, 173] width 99 height 8
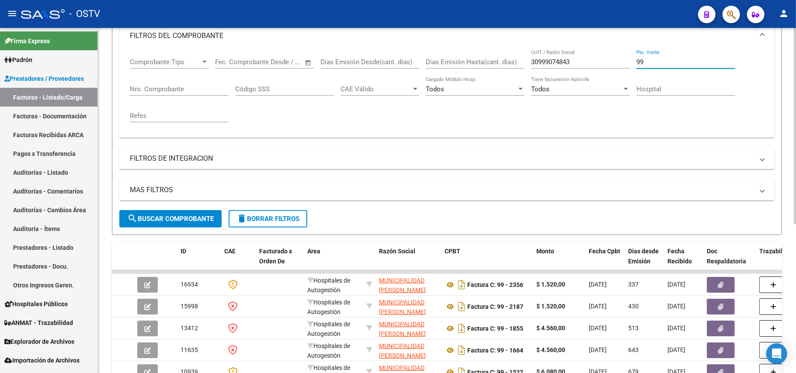
scroll to position [249, 0]
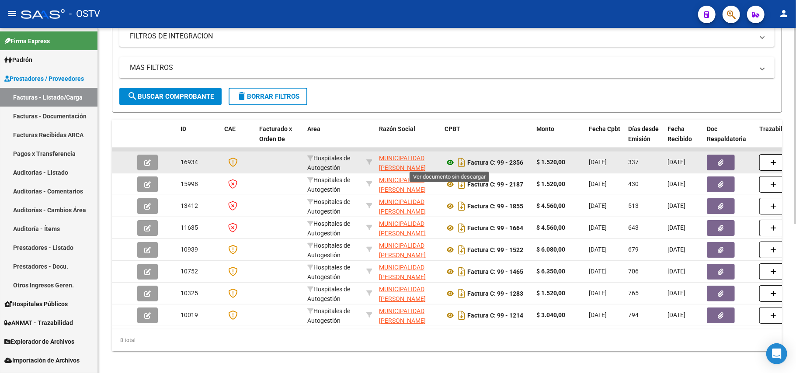
click at [453, 161] on icon at bounding box center [450, 162] width 11 height 10
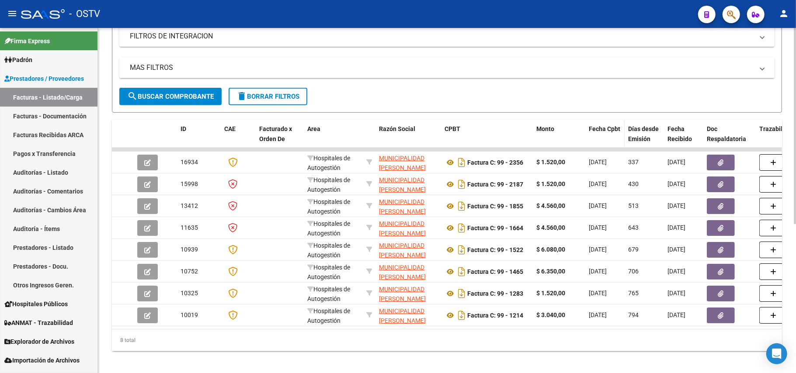
click at [604, 126] on span "Fecha Cpbt" at bounding box center [604, 129] width 31 height 7
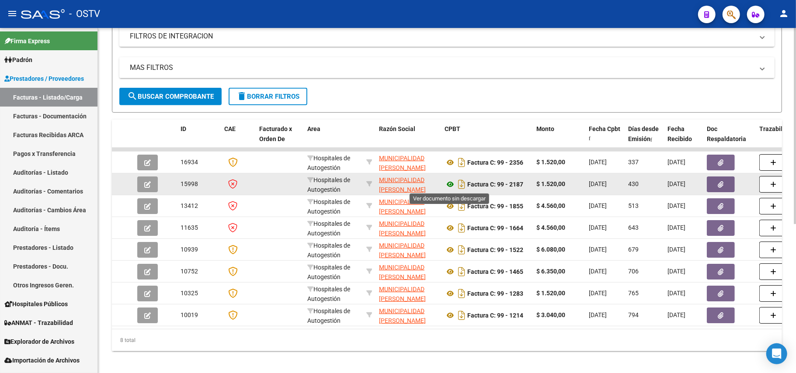
click at [451, 182] on icon at bounding box center [450, 184] width 11 height 10
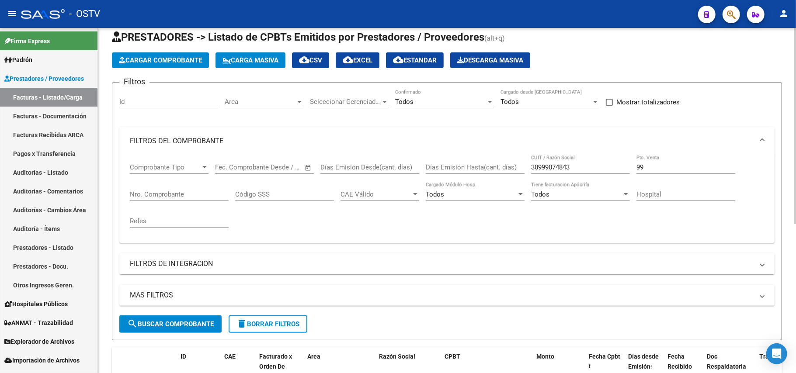
scroll to position [16, 0]
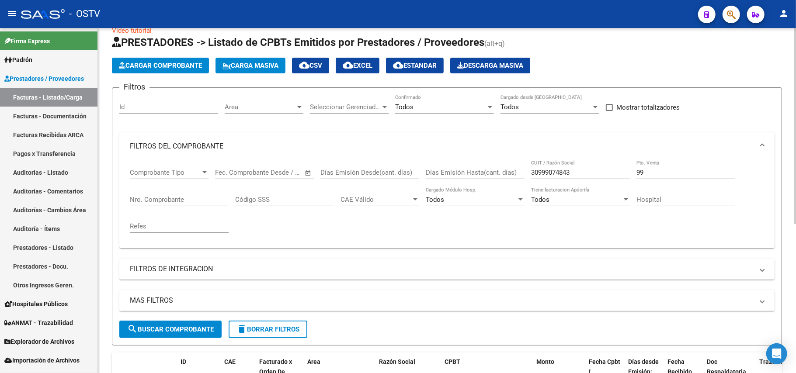
click at [666, 171] on input "99" at bounding box center [686, 173] width 99 height 8
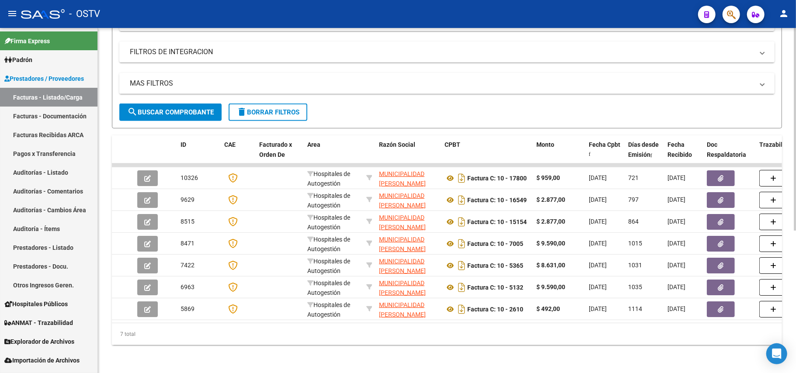
scroll to position [242, 0]
click at [606, 141] on span "Fecha Cpbt" at bounding box center [604, 144] width 31 height 7
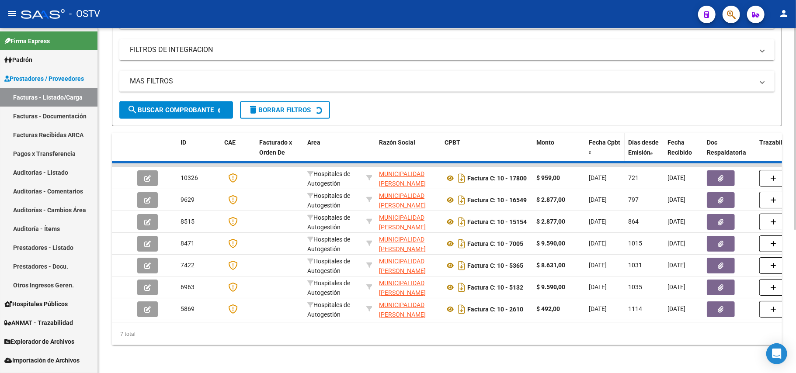
scroll to position [95, 0]
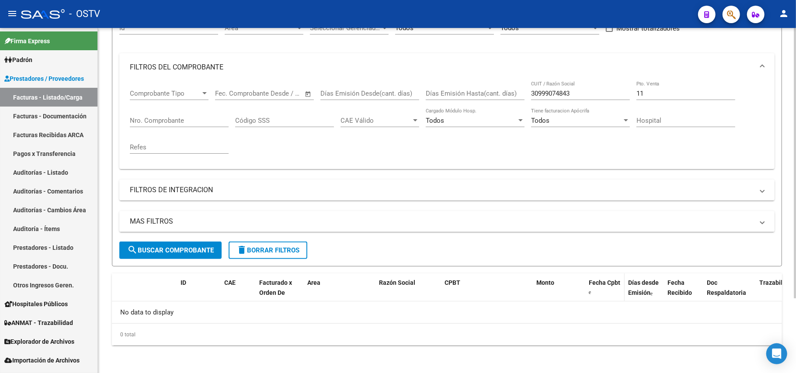
click at [604, 289] on div "Fecha Cpbt" at bounding box center [605, 287] width 32 height 18
click at [585, 289] on span at bounding box center [584, 293] width 4 height 38
click at [596, 293] on div "Fecha Cpbt" at bounding box center [605, 287] width 32 height 18
click at [667, 93] on input "11" at bounding box center [686, 94] width 99 height 8
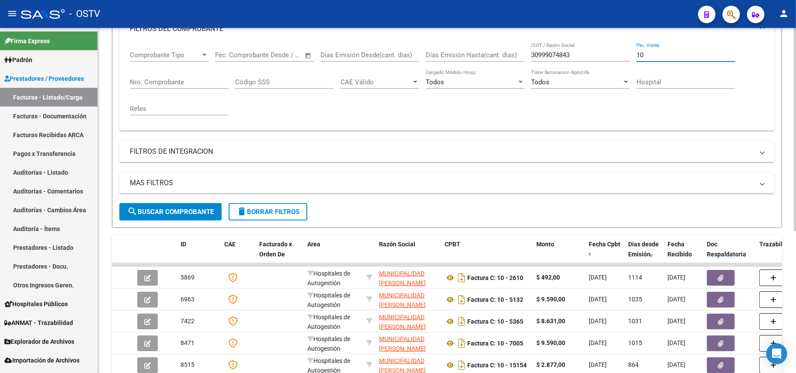
scroll to position [212, 0]
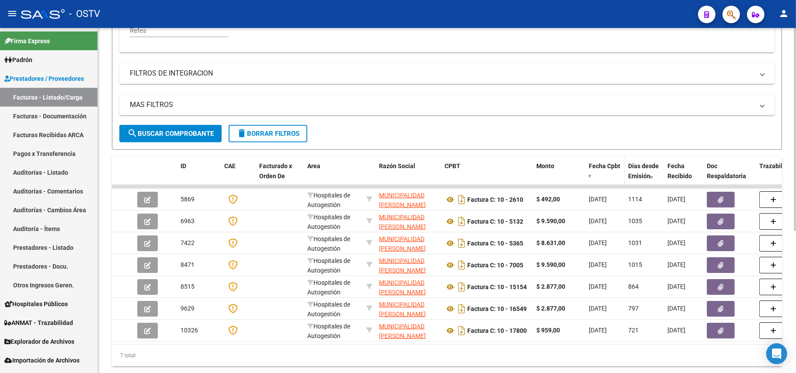
click at [609, 171] on div "Fecha Cpbt" at bounding box center [605, 170] width 32 height 18
click at [591, 173] on span at bounding box center [590, 175] width 2 height 5
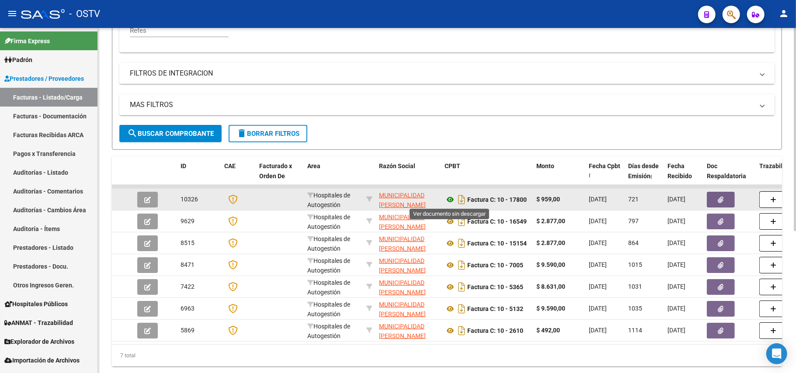
click at [451, 200] on icon at bounding box center [450, 200] width 11 height 10
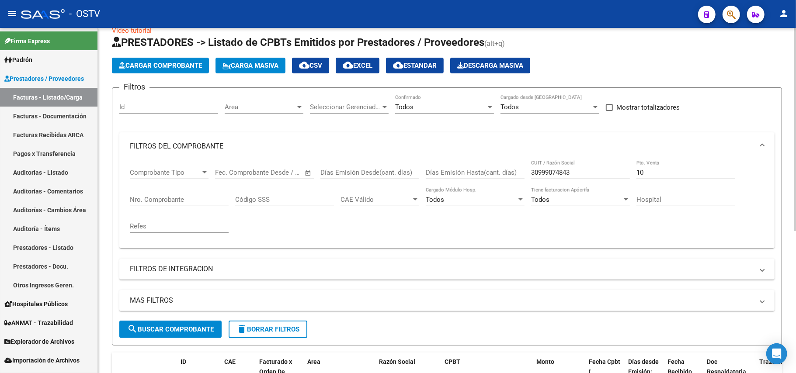
scroll to position [0, 0]
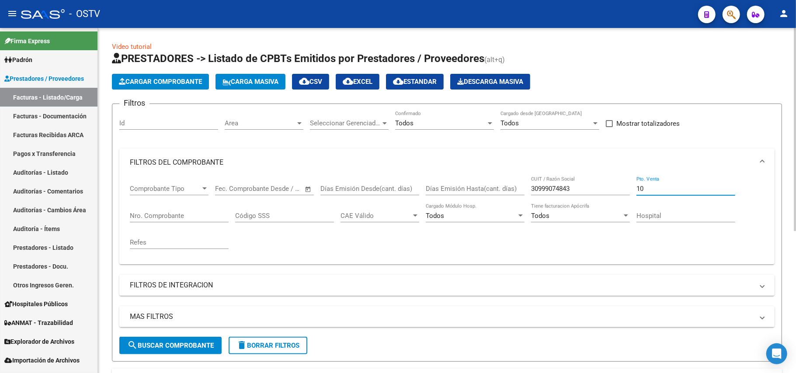
drag, startPoint x: 658, startPoint y: 188, endPoint x: 582, endPoint y: 186, distance: 75.7
click at [589, 184] on div "Comprobante Tipo Comprobante Tipo Start date – End date Fec. Comprobante Desde …" at bounding box center [447, 217] width 635 height 81
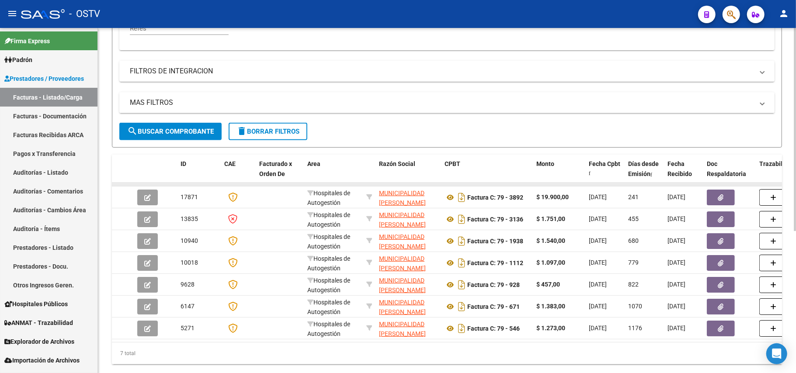
scroll to position [233, 0]
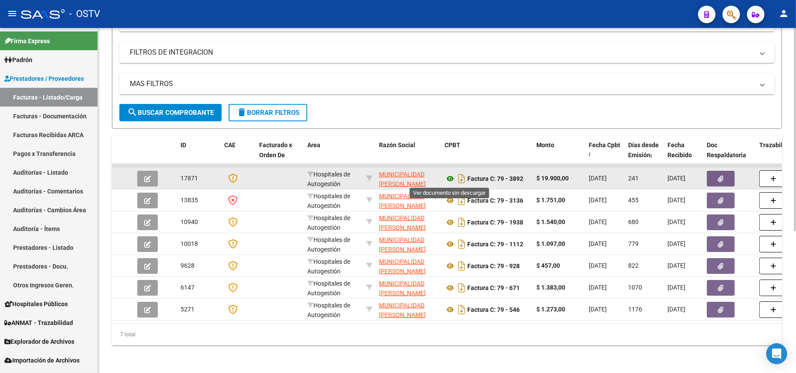
click at [455, 180] on icon at bounding box center [450, 179] width 11 height 10
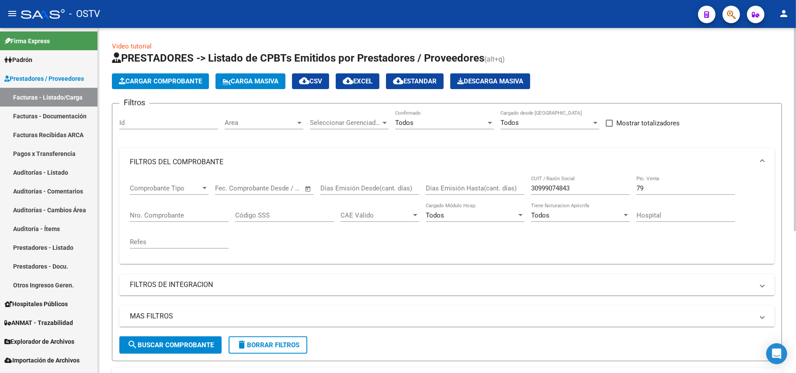
scroll to position [0, 0]
click at [653, 182] on div "79 Pto. Venta" at bounding box center [686, 186] width 99 height 19
click at [654, 189] on input "79" at bounding box center [686, 189] width 99 height 8
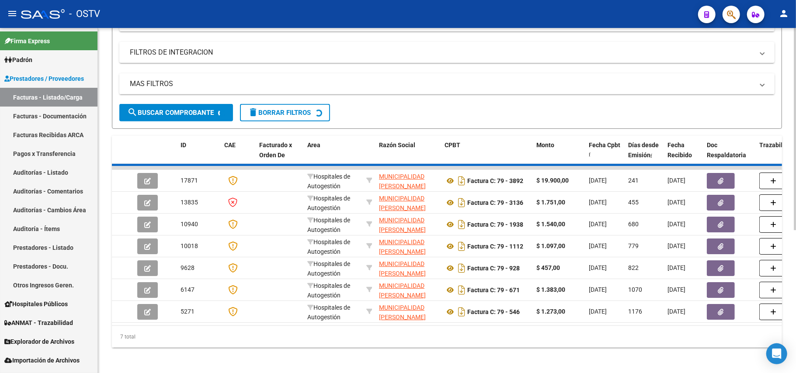
scroll to position [133, 0]
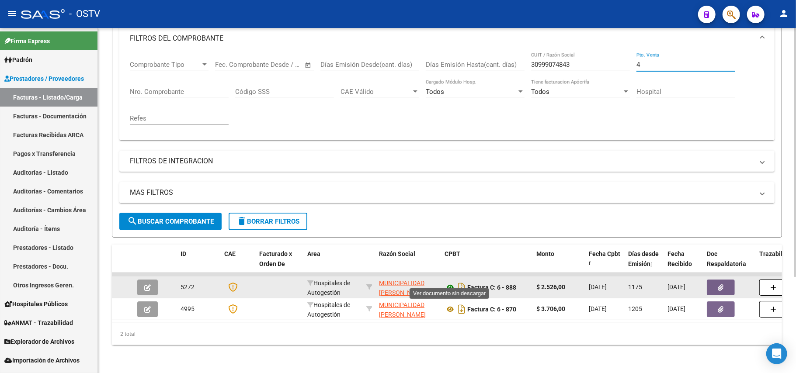
type input "4"
click at [453, 282] on icon at bounding box center [450, 287] width 11 height 10
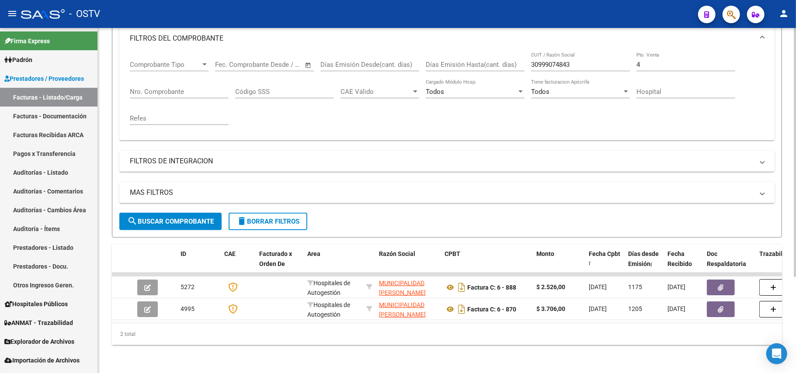
click at [106, 89] on div "Video tutorial PRESTADORES -> Listado de CPBTs Emitidos por Prestadores / Prove…" at bounding box center [447, 139] width 698 height 470
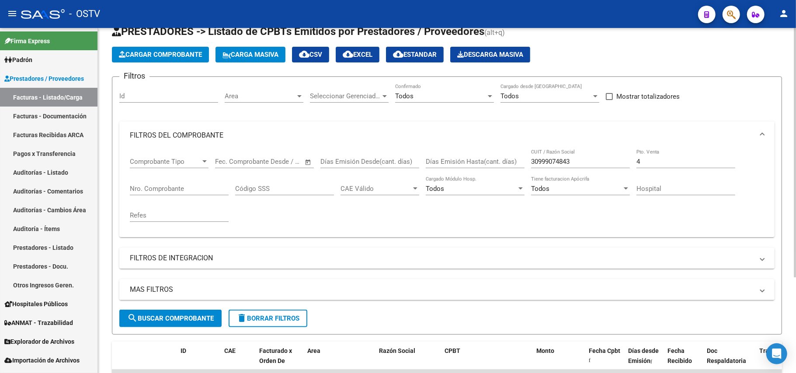
scroll to position [0, 0]
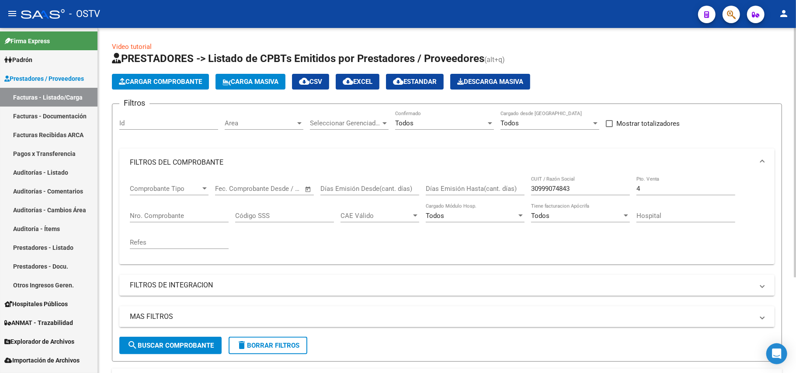
click at [653, 190] on input "4" at bounding box center [686, 189] width 99 height 8
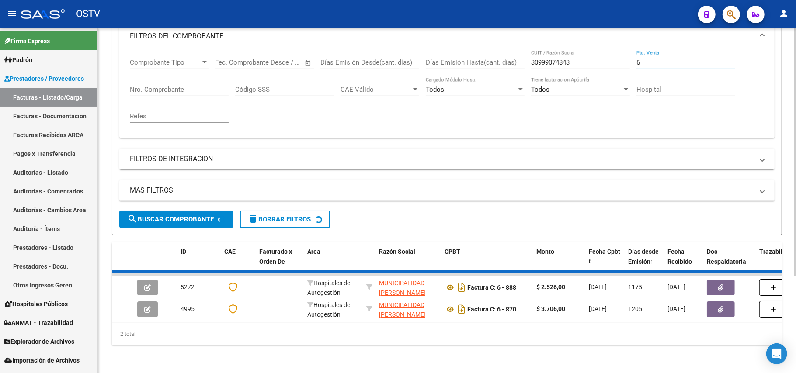
scroll to position [133, 0]
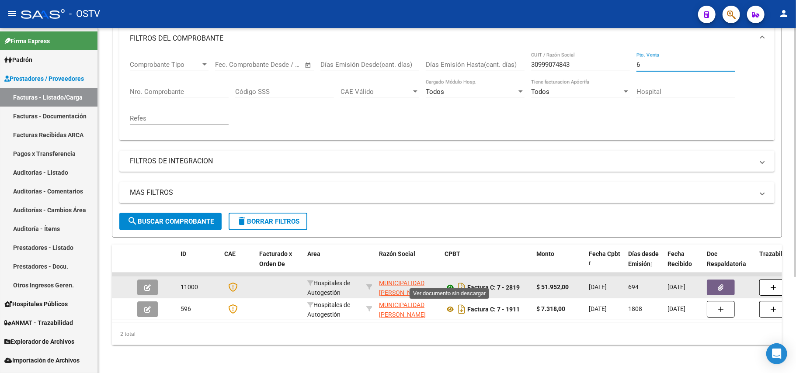
click at [449, 284] on icon at bounding box center [450, 287] width 11 height 10
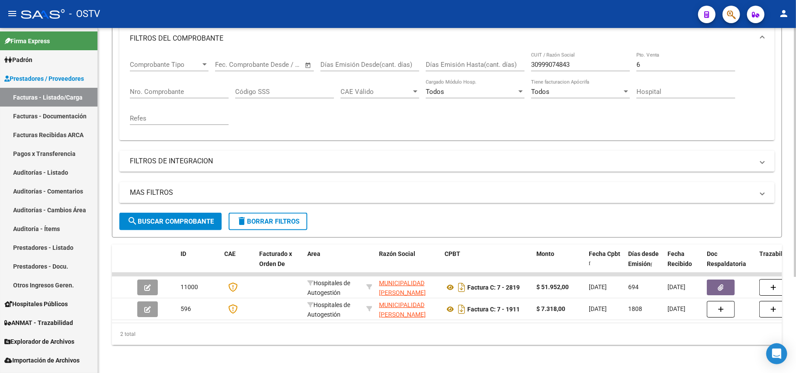
click at [490, 349] on div "Video tutorial PRESTADORES -> Listado de CPBTs Emitidos por Prestadores / Prove…" at bounding box center [447, 139] width 698 height 470
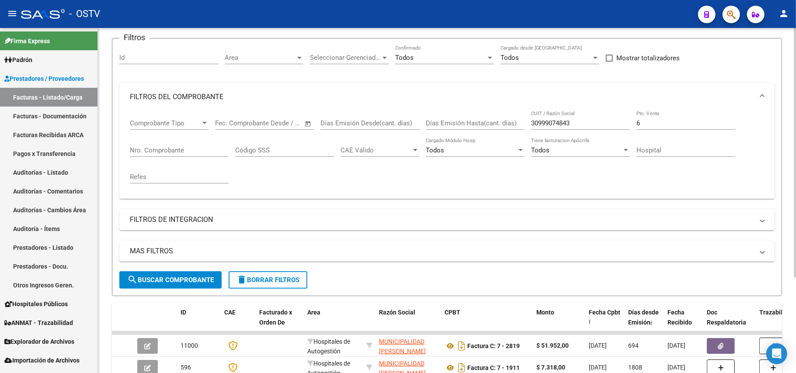
scroll to position [0, 0]
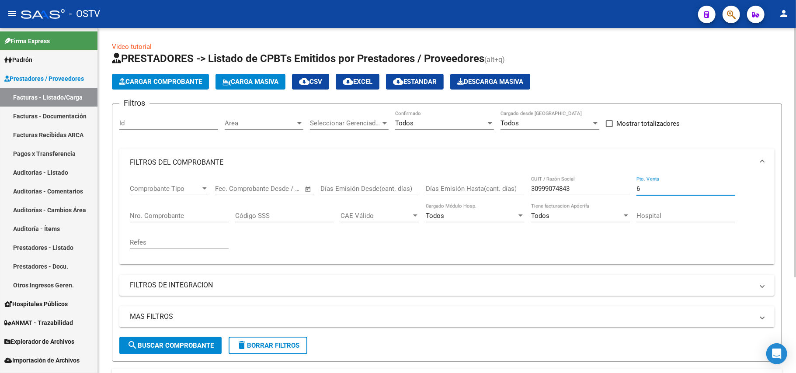
click at [651, 189] on input "6" at bounding box center [686, 189] width 99 height 8
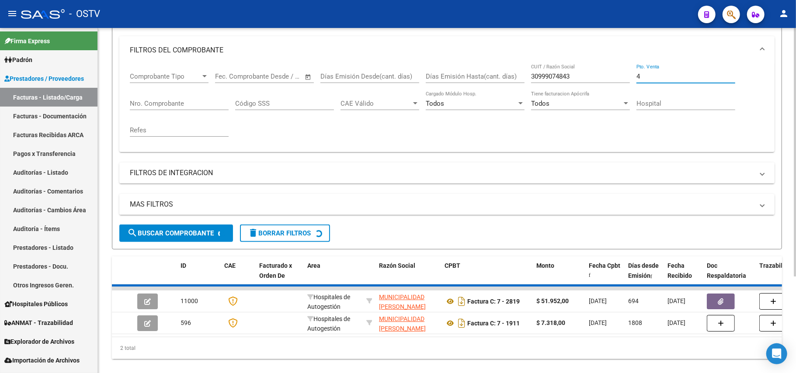
scroll to position [111, 0]
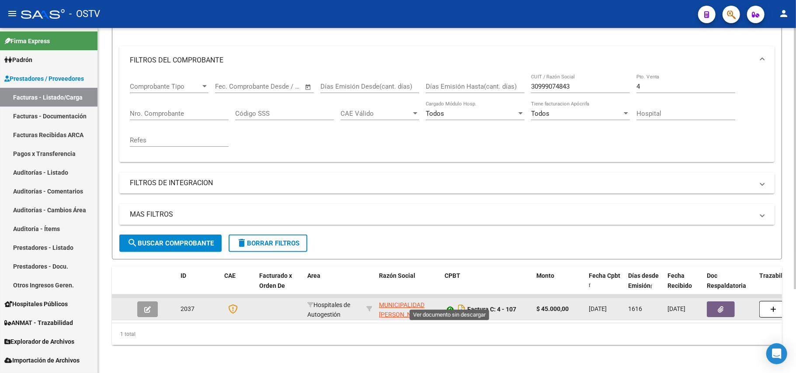
click at [453, 304] on icon at bounding box center [450, 309] width 11 height 10
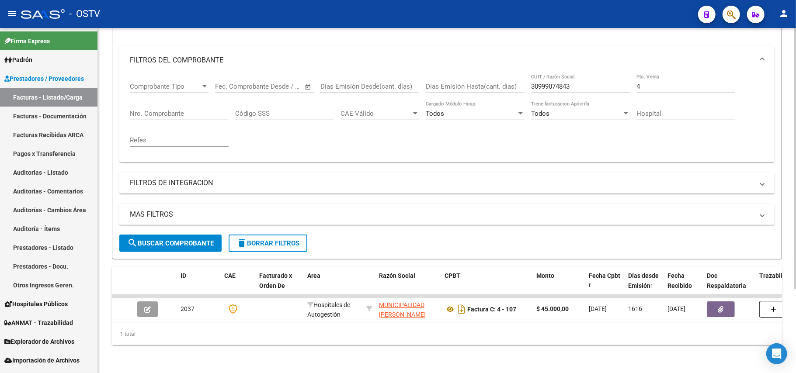
click at [761, 111] on div "Comprobante Tipo Comprobante Tipo Start date – End date Fec. Comprobante Desde …" at bounding box center [447, 114] width 635 height 81
click at [669, 81] on div "4 Pto. Venta" at bounding box center [686, 83] width 99 height 19
click at [668, 83] on input "4" at bounding box center [686, 87] width 99 height 8
type input "4"
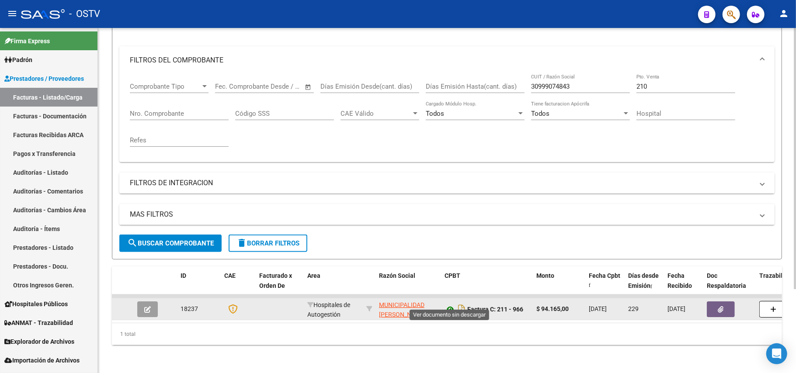
click at [452, 304] on icon at bounding box center [450, 309] width 11 height 10
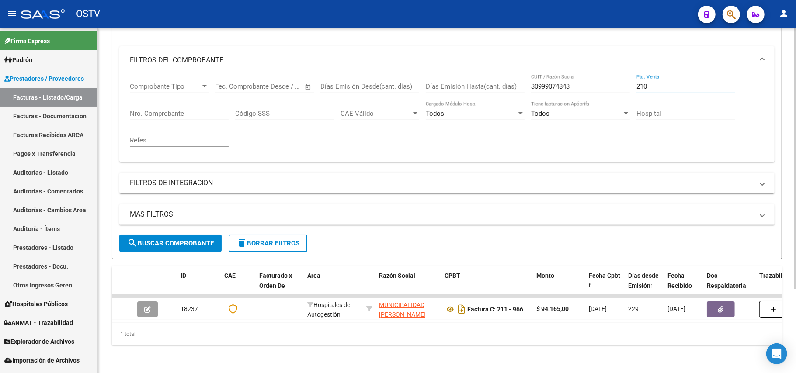
click at [665, 83] on input "210" at bounding box center [686, 87] width 99 height 8
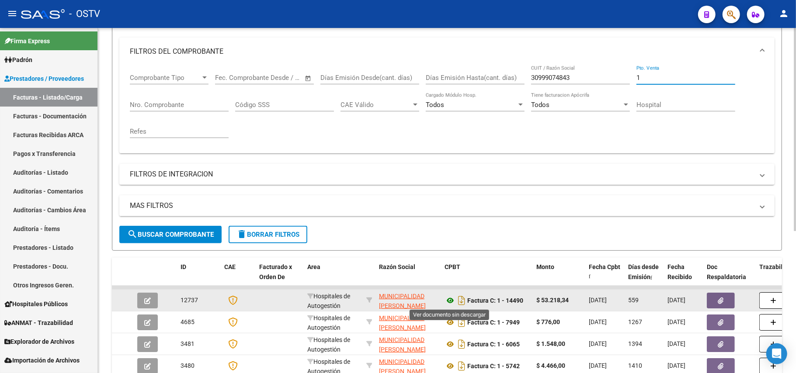
type input "1"
click at [455, 301] on icon at bounding box center [450, 301] width 11 height 10
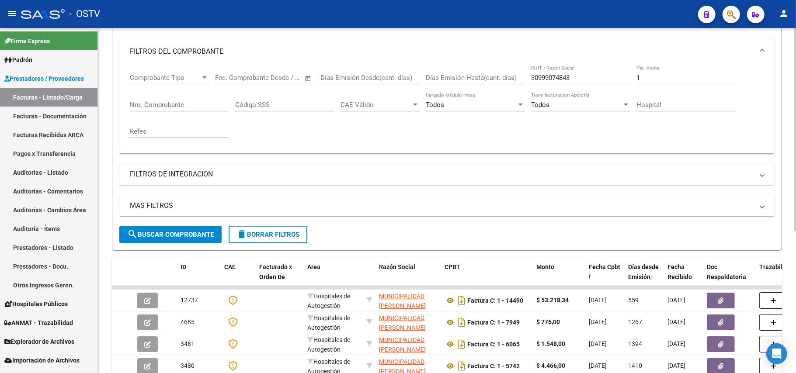
click at [656, 81] on input "1" at bounding box center [686, 78] width 99 height 8
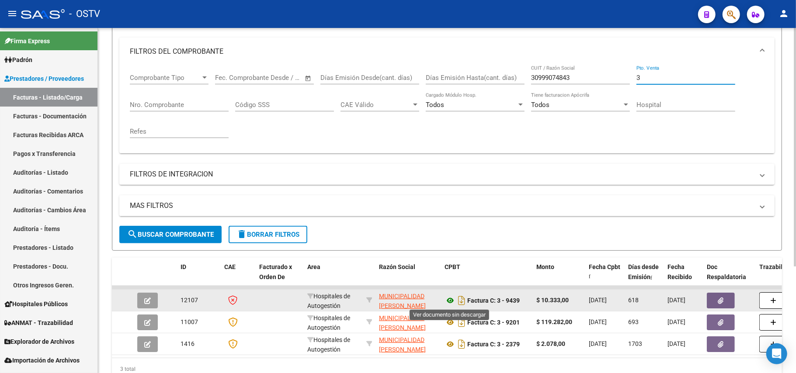
type input "3"
click at [445, 297] on icon at bounding box center [450, 301] width 11 height 10
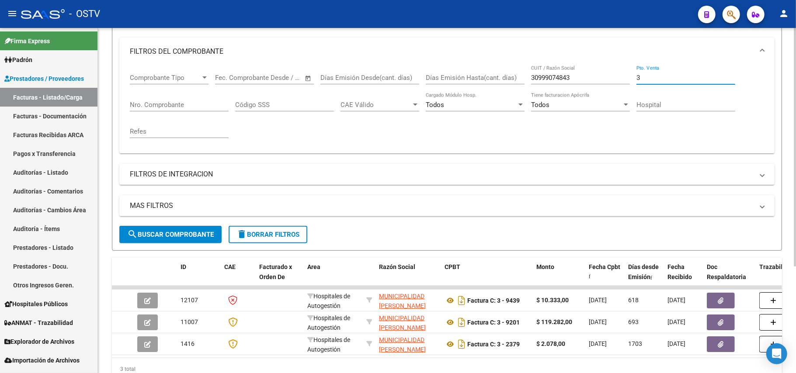
click at [648, 76] on input "3" at bounding box center [686, 78] width 99 height 8
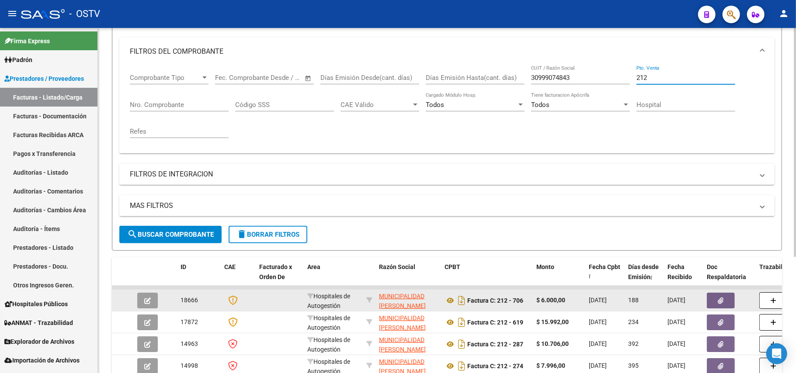
scroll to position [170, 0]
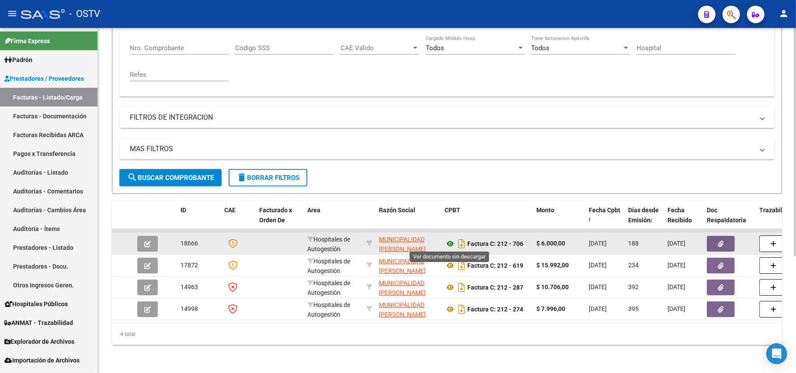
click at [450, 244] on icon at bounding box center [450, 244] width 11 height 10
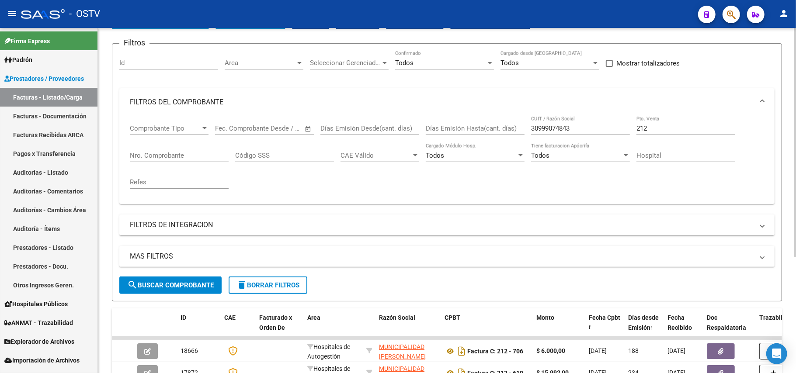
scroll to position [60, 0]
click at [653, 124] on div "212 Pto. Venta" at bounding box center [686, 126] width 99 height 19
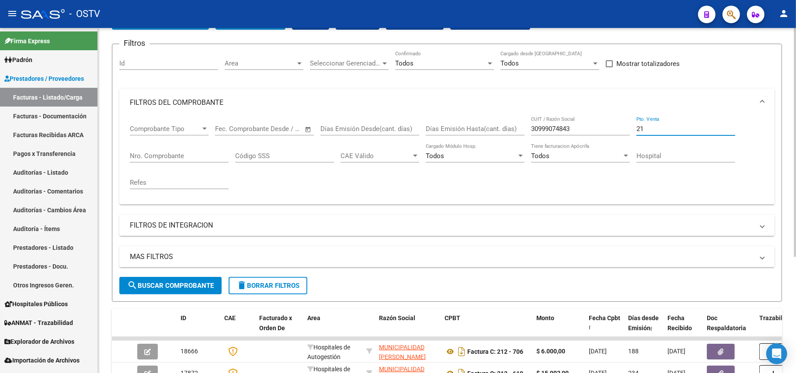
type input "2"
click at [576, 129] on input "3099907484" at bounding box center [580, 129] width 99 height 8
type input "3"
click at [169, 282] on span "search Buscar Comprobante" at bounding box center [170, 286] width 87 height 8
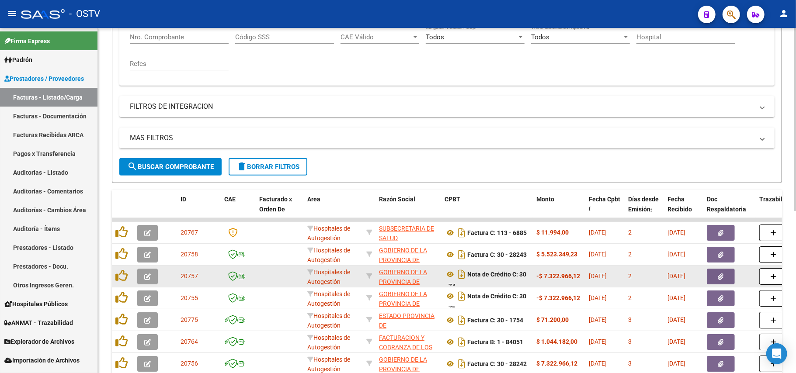
scroll to position [296, 0]
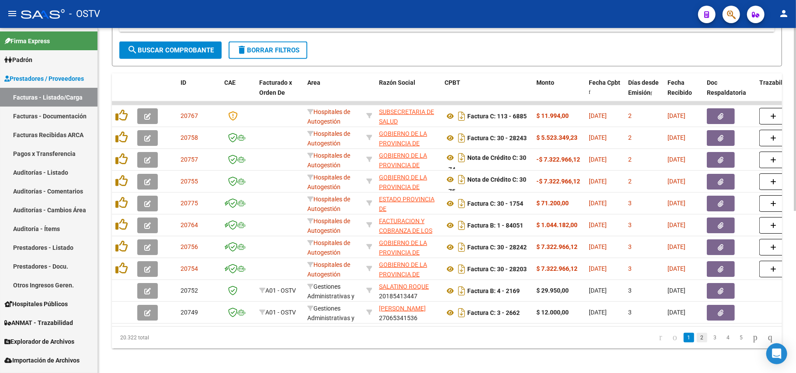
click at [697, 343] on link "2" at bounding box center [702, 338] width 10 height 10
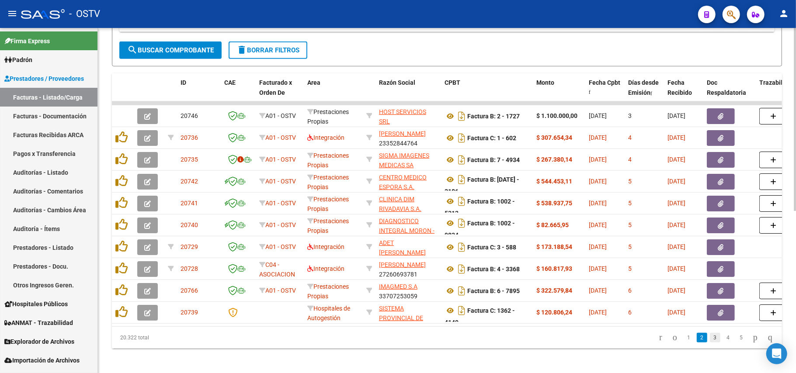
click at [710, 343] on link "3" at bounding box center [715, 338] width 10 height 10
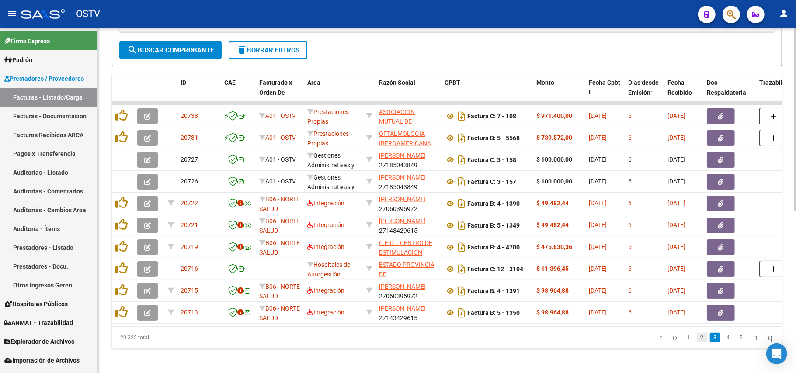
click at [697, 343] on link "2" at bounding box center [702, 338] width 10 height 10
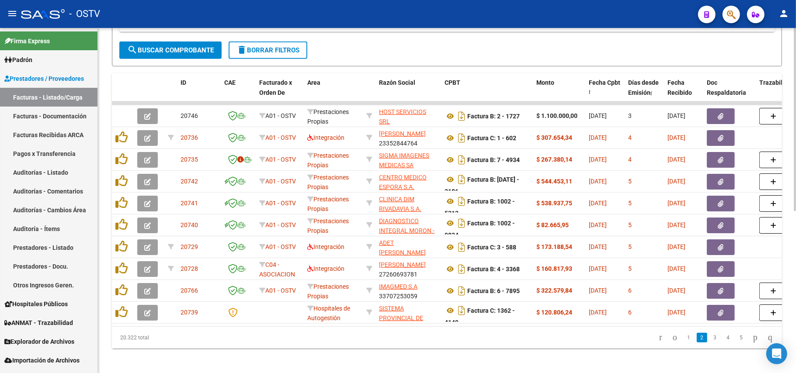
click at [684, 343] on link "1" at bounding box center [689, 338] width 10 height 10
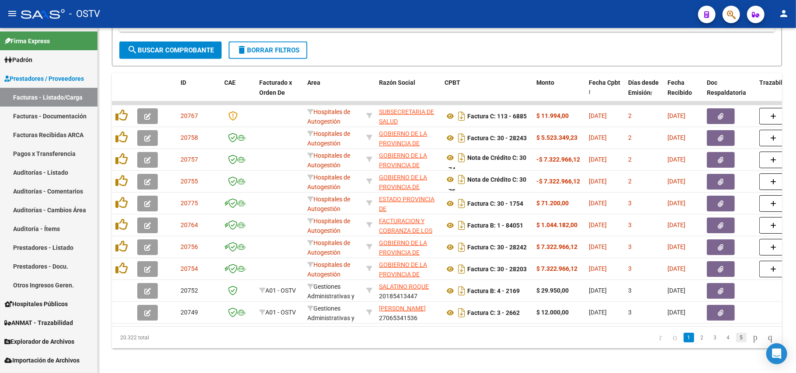
click at [736, 343] on link "5" at bounding box center [741, 338] width 10 height 10
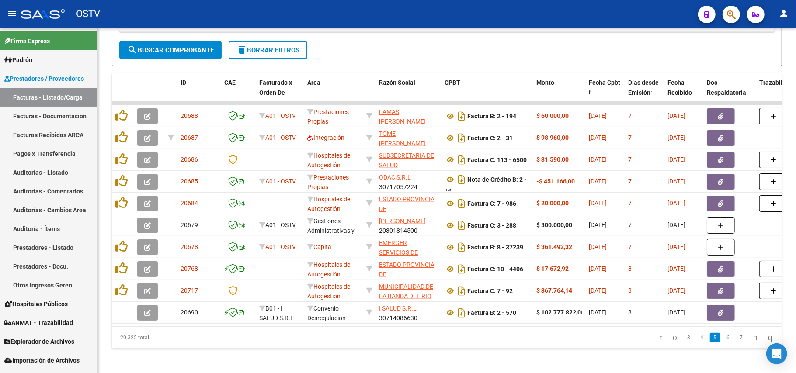
click at [358, 0] on mat-toolbar "menu - OSTV person" at bounding box center [398, 14] width 796 height 28
click at [697, 343] on link "4" at bounding box center [702, 338] width 10 height 10
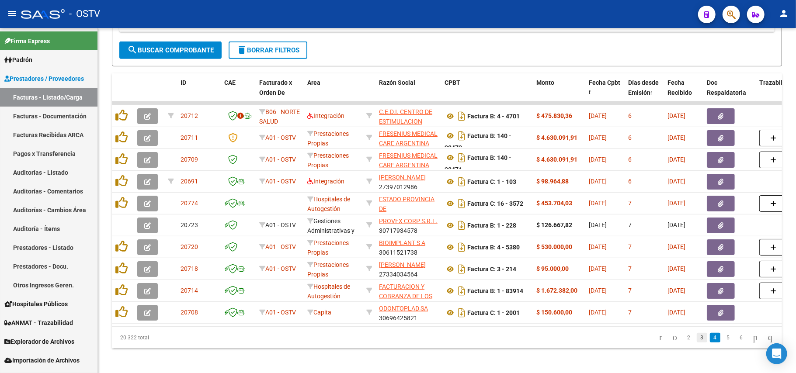
click at [697, 343] on link "3" at bounding box center [702, 338] width 10 height 10
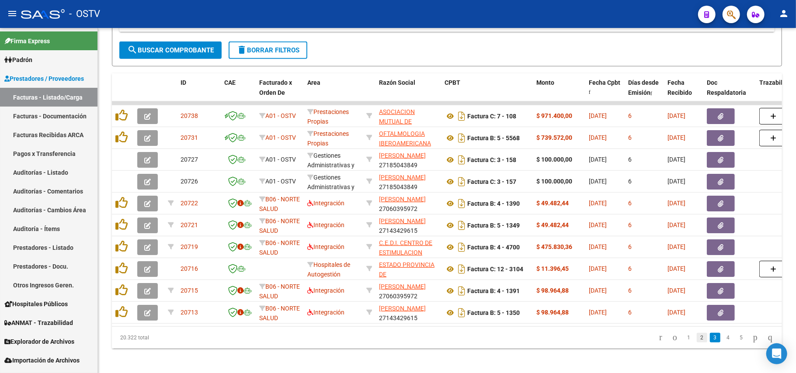
click at [697, 343] on link "2" at bounding box center [702, 338] width 10 height 10
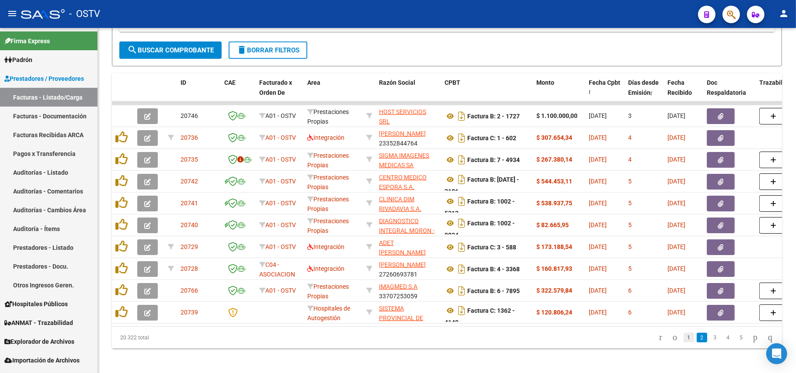
click at [684, 343] on link "1" at bounding box center [689, 338] width 10 height 10
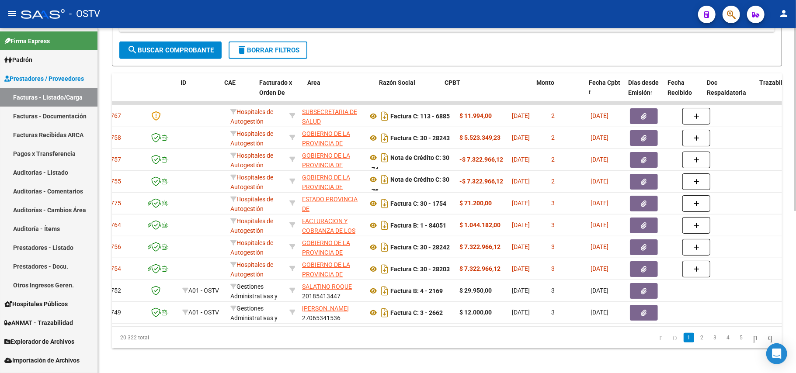
scroll to position [0, 0]
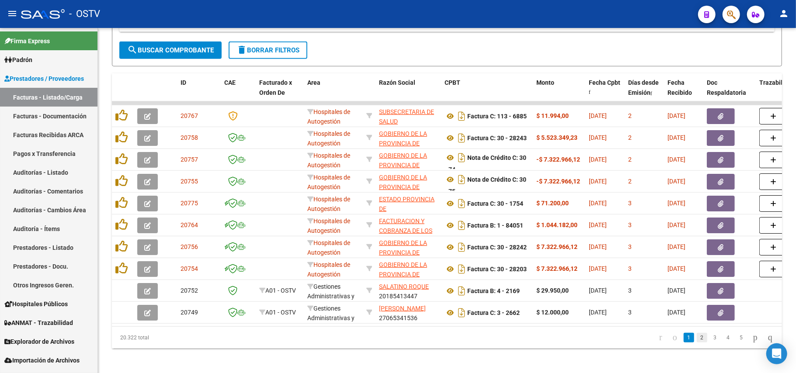
click at [697, 343] on link "2" at bounding box center [702, 338] width 10 height 10
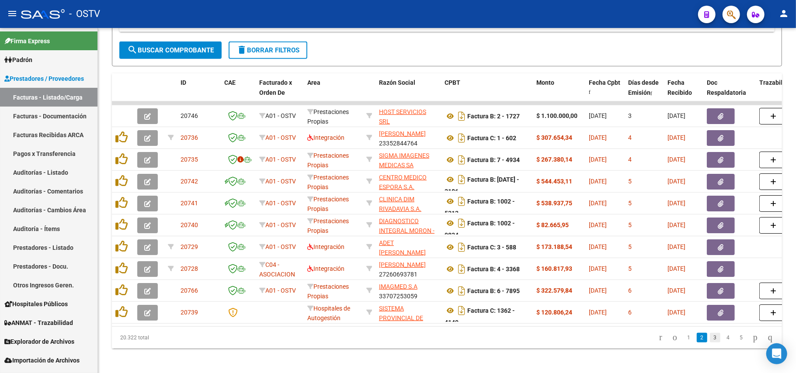
click at [710, 343] on link "3" at bounding box center [715, 338] width 10 height 10
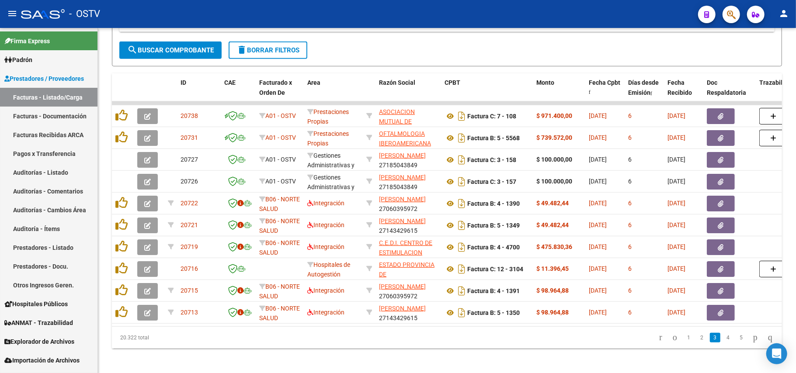
click at [723, 343] on link "4" at bounding box center [728, 338] width 10 height 10
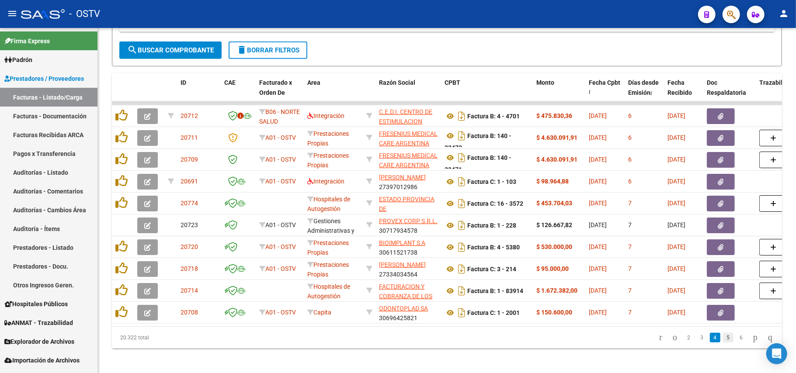
click at [723, 343] on link "5" at bounding box center [728, 338] width 10 height 10
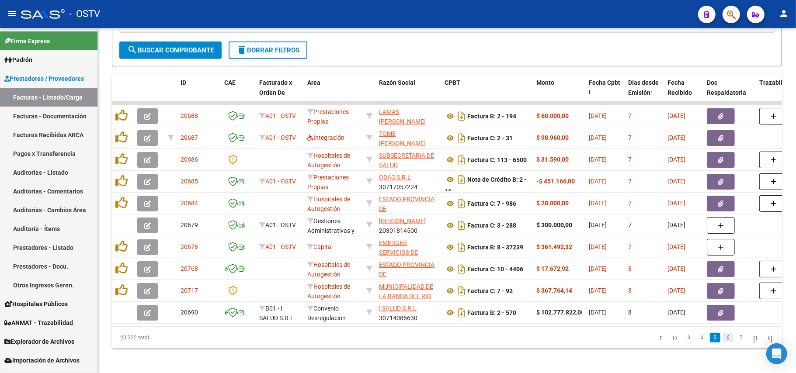
click at [723, 343] on link "6" at bounding box center [728, 338] width 10 height 10
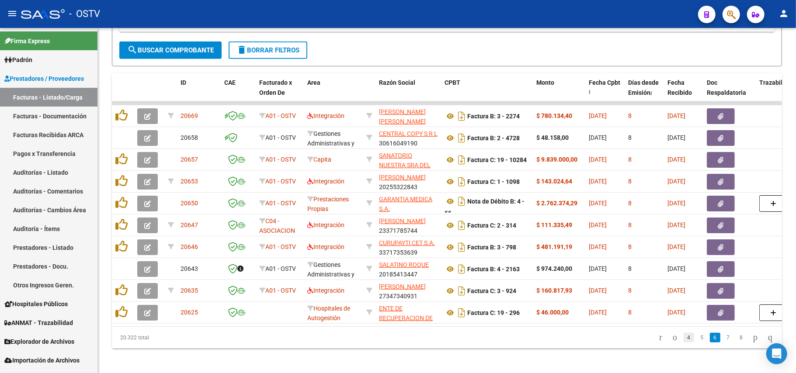
click at [684, 342] on link "4" at bounding box center [689, 338] width 10 height 10
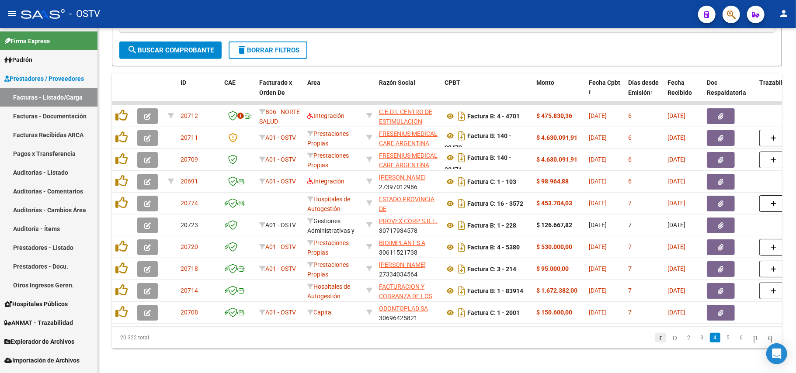
click at [658, 343] on icon "go to first page" at bounding box center [661, 337] width 6 height 10
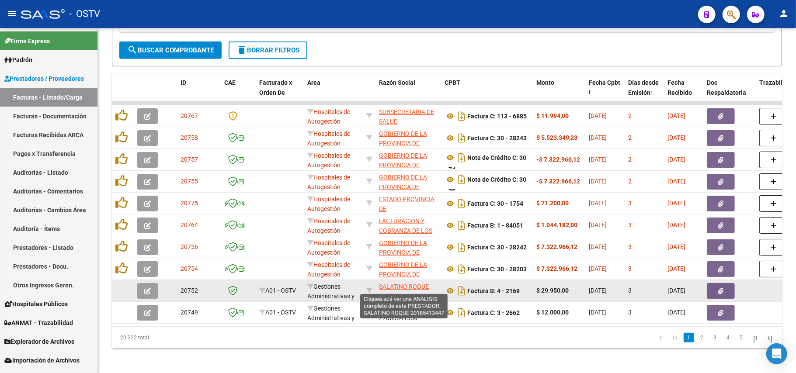
scroll to position [237, 0]
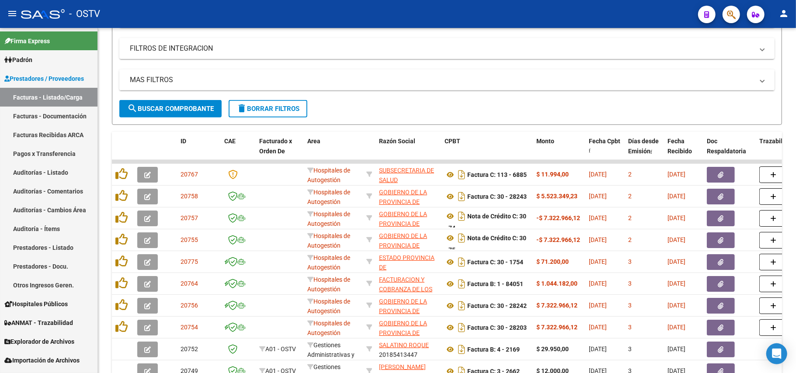
click at [335, 129] on div "Video tutorial PRESTADORES -> Listado de CPBTs Emitidos por Prestadores / Prove…" at bounding box center [447, 106] width 670 height 603
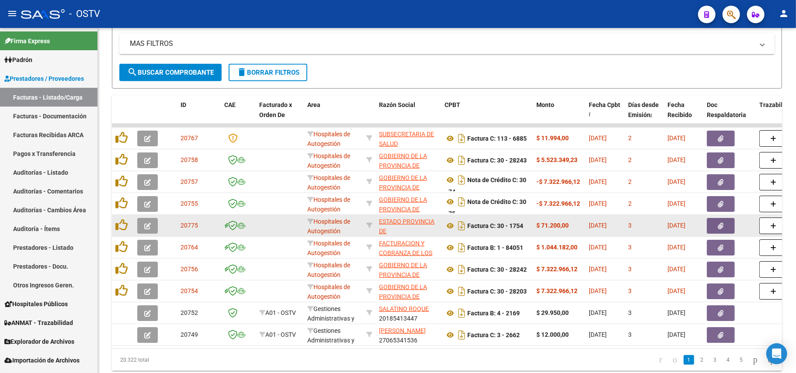
scroll to position [308, 0]
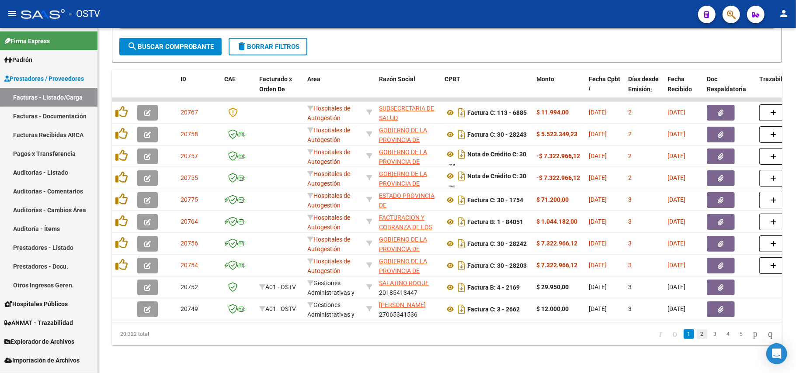
click at [697, 335] on link "2" at bounding box center [702, 335] width 10 height 10
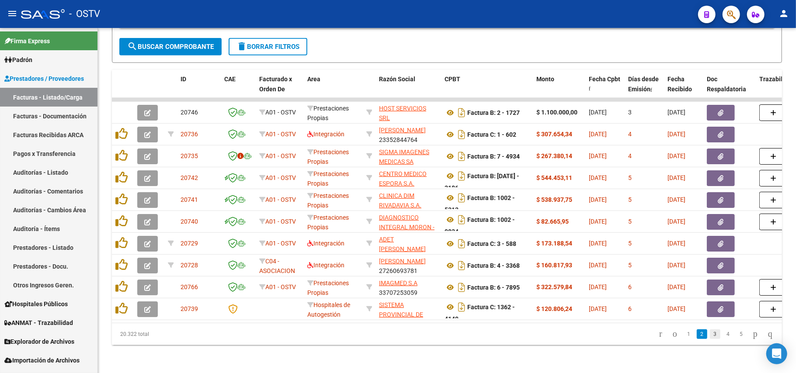
click at [710, 332] on link "3" at bounding box center [715, 335] width 10 height 10
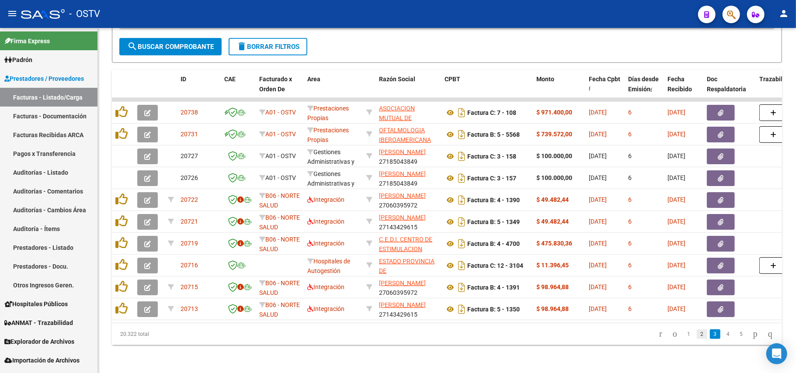
click at [697, 336] on link "2" at bounding box center [702, 335] width 10 height 10
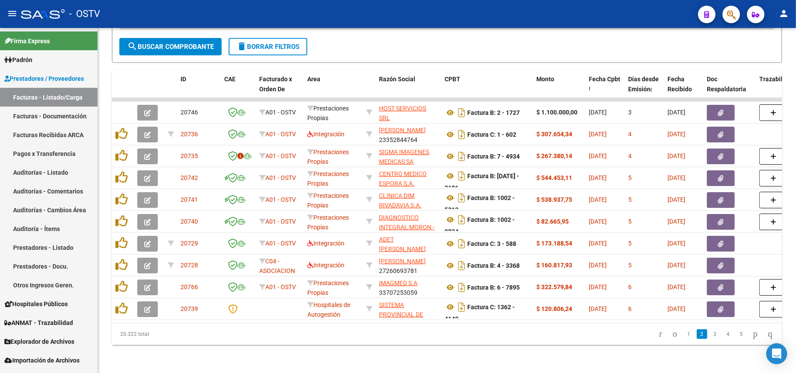
click at [555, 331] on datatable-pager "1 2 3 4 5" at bounding box center [513, 334] width 529 height 15
drag, startPoint x: 676, startPoint y: 337, endPoint x: 688, endPoint y: 336, distance: 11.8
click at [684, 337] on link "1" at bounding box center [689, 335] width 10 height 10
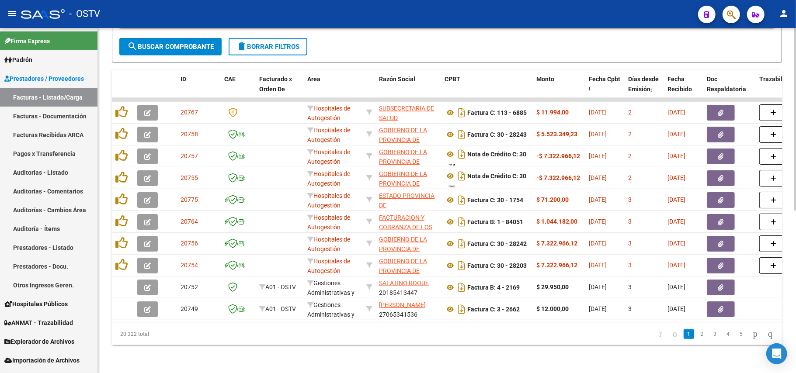
click at [697, 336] on link "2" at bounding box center [702, 335] width 10 height 10
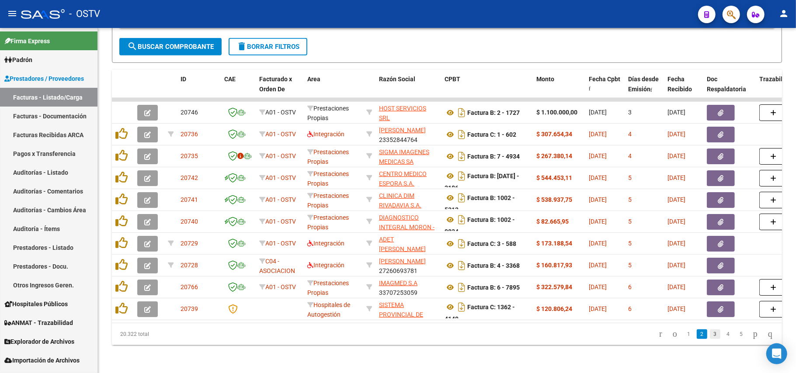
click at [710, 337] on link "3" at bounding box center [715, 335] width 10 height 10
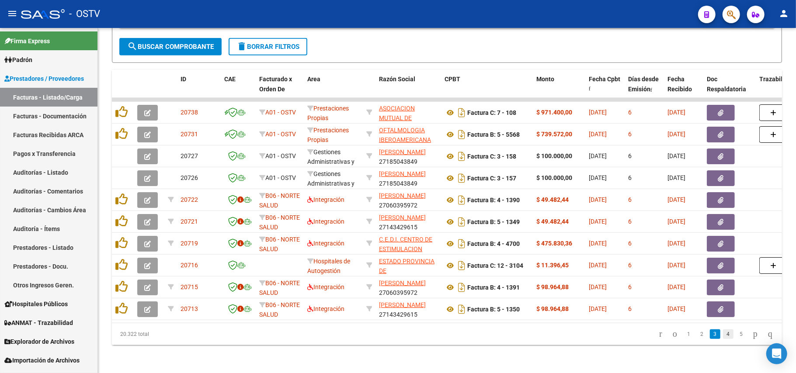
click at [724, 333] on link "4" at bounding box center [728, 335] width 10 height 10
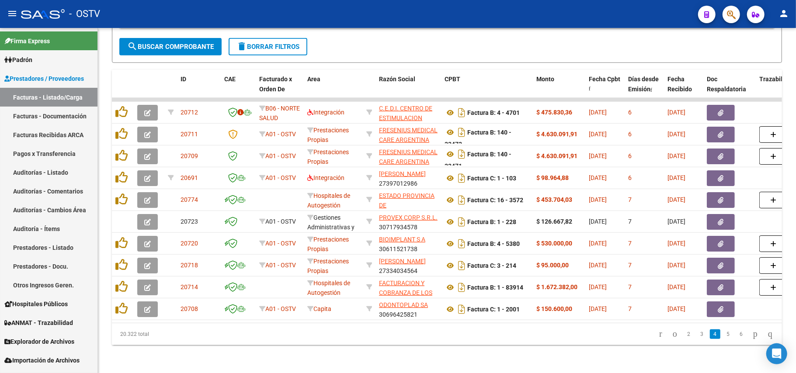
click at [723, 335] on link "5" at bounding box center [728, 335] width 10 height 10
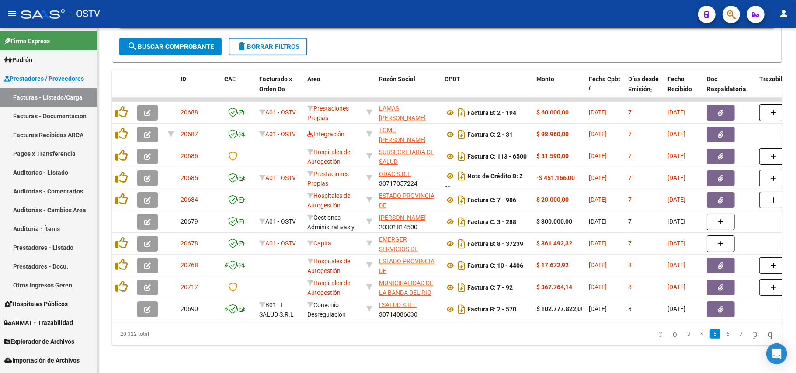
click at [723, 335] on link "6" at bounding box center [728, 335] width 10 height 10
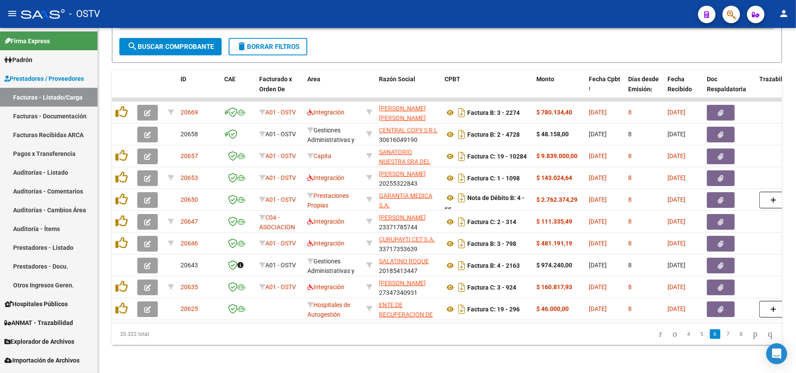
click at [723, 335] on link "7" at bounding box center [728, 335] width 10 height 10
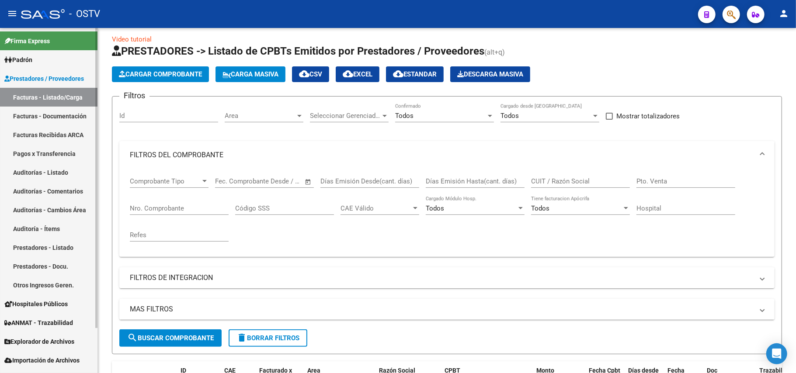
scroll to position [0, 0]
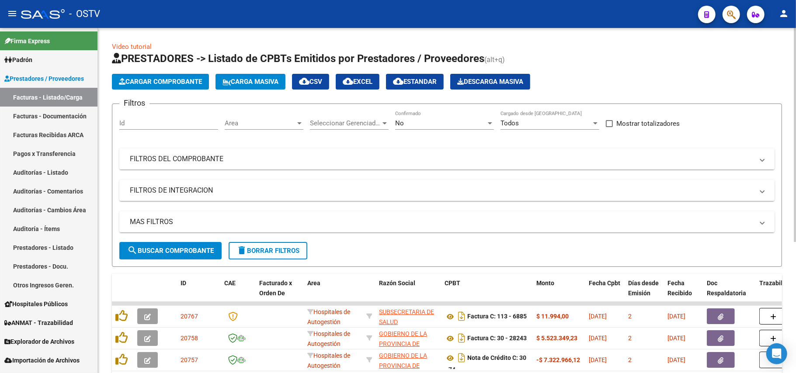
click at [432, 109] on form "Filtros Id Area Area Seleccionar Gerenciador Seleccionar Gerenciador No Confirm…" at bounding box center [447, 186] width 670 height 164
click at [438, 118] on div "No Confirmado" at bounding box center [444, 120] width 99 height 19
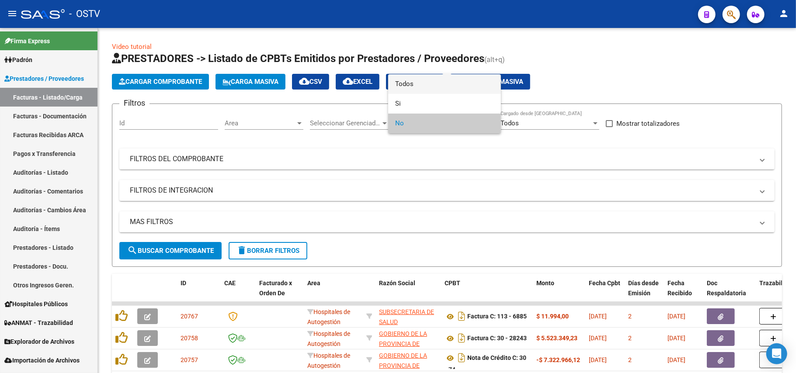
click at [455, 85] on span "Todos" at bounding box center [444, 84] width 99 height 20
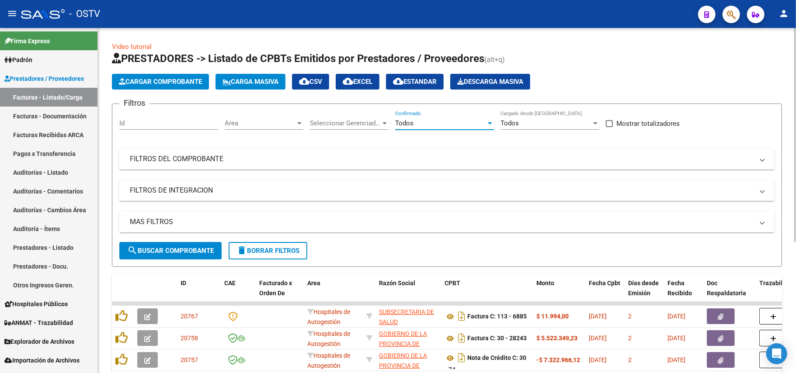
click at [171, 248] on span "search Buscar Comprobante" at bounding box center [170, 251] width 87 height 8
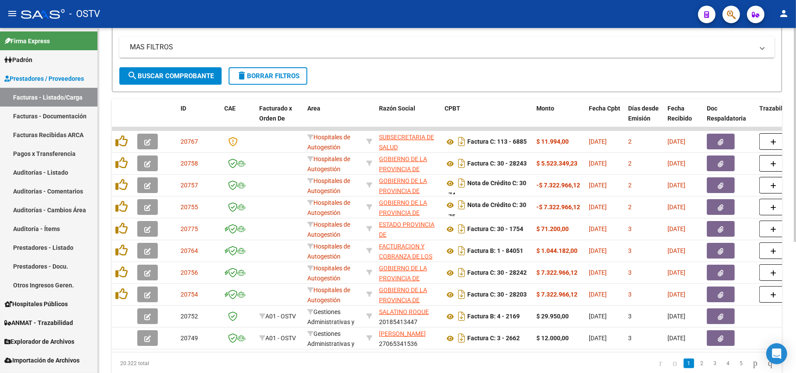
scroll to position [213, 0]
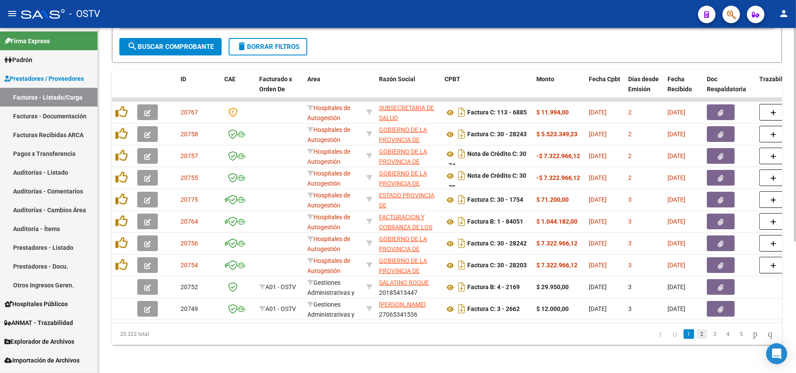
click at [697, 336] on link "2" at bounding box center [702, 335] width 10 height 10
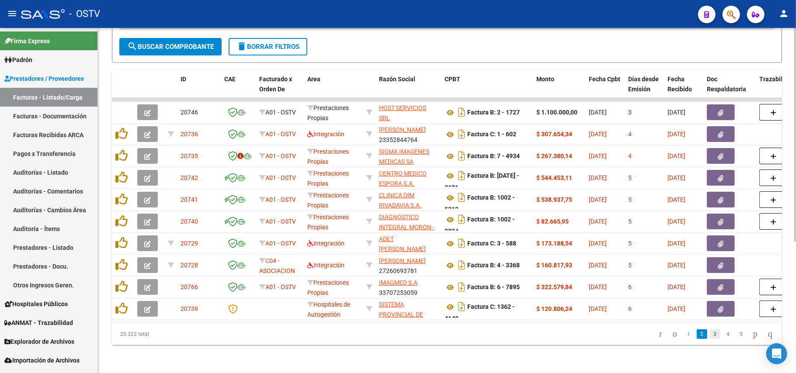
click at [710, 336] on link "3" at bounding box center [715, 335] width 10 height 10
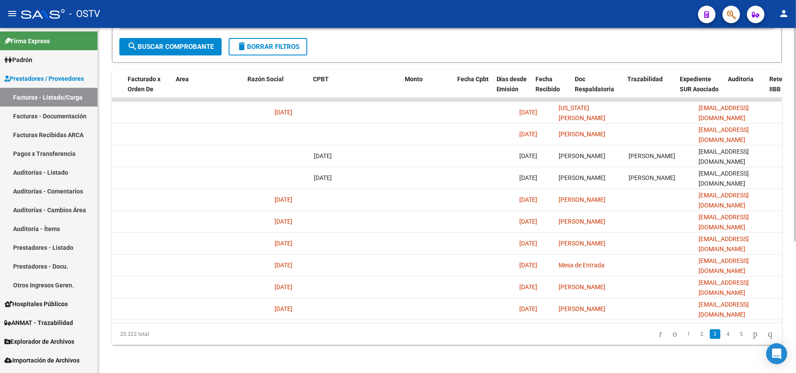
scroll to position [0, 0]
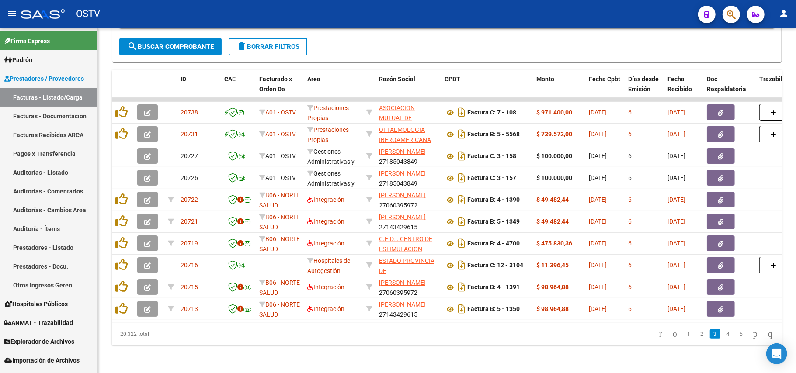
click at [726, 335] on li "4" at bounding box center [728, 334] width 13 height 15
click at [724, 335] on link "4" at bounding box center [728, 335] width 10 height 10
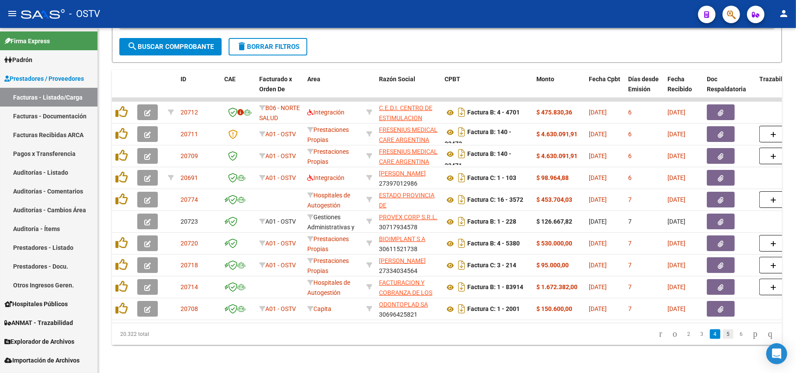
click at [723, 333] on link "5" at bounding box center [728, 335] width 10 height 10
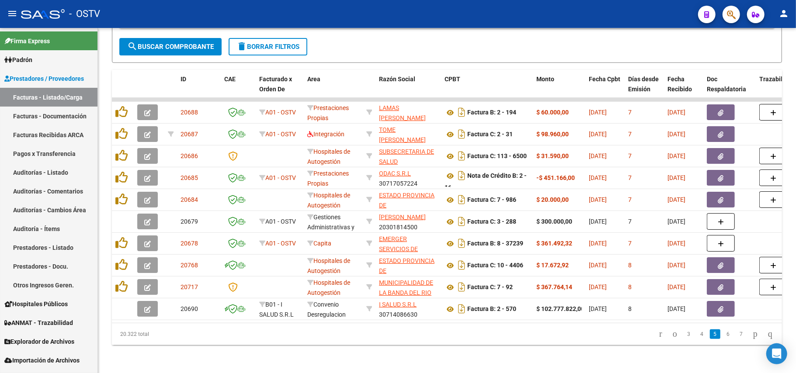
click at [723, 333] on link "6" at bounding box center [728, 335] width 10 height 10
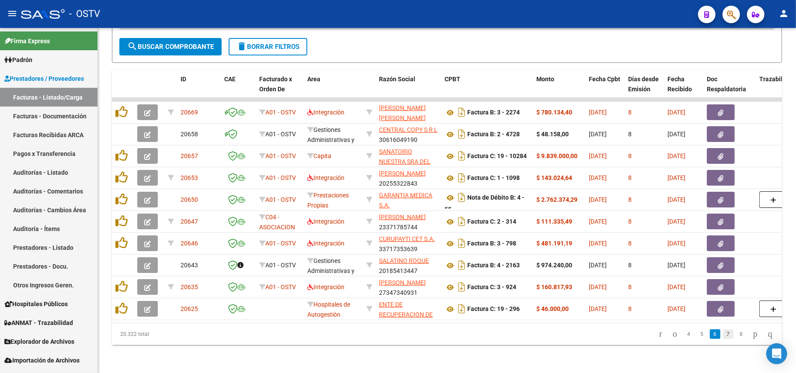
click at [725, 335] on link "7" at bounding box center [728, 335] width 10 height 10
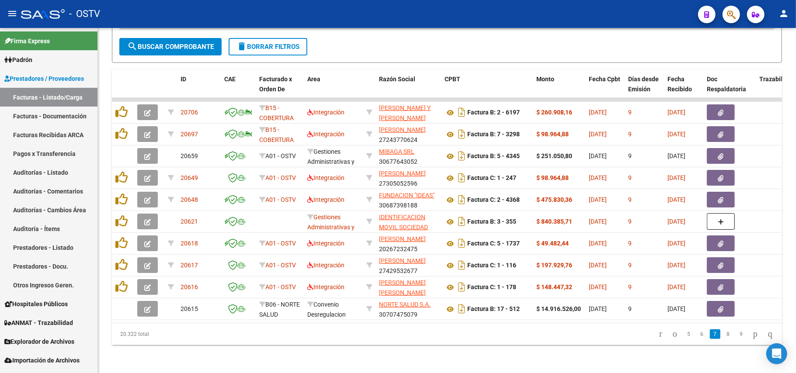
click at [725, 335] on link "8" at bounding box center [728, 335] width 10 height 10
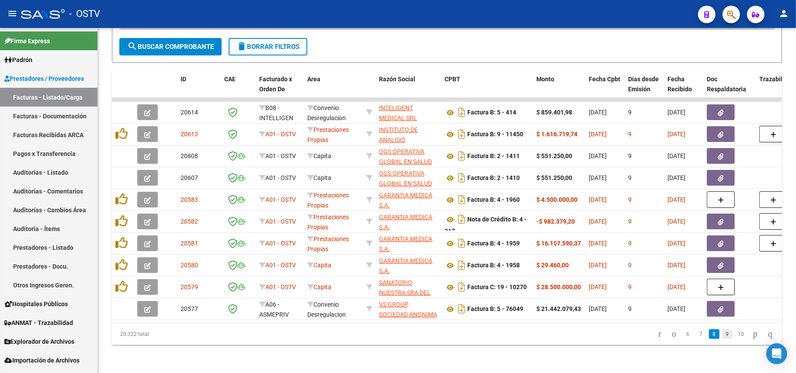
click at [722, 335] on link "9" at bounding box center [727, 335] width 10 height 10
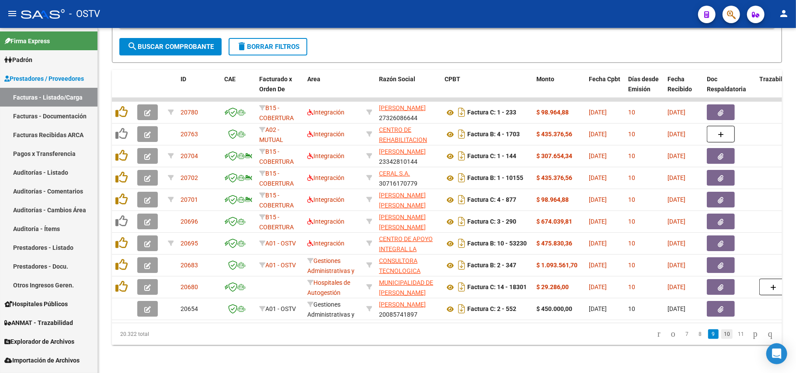
click at [722, 333] on link "10" at bounding box center [727, 335] width 11 height 10
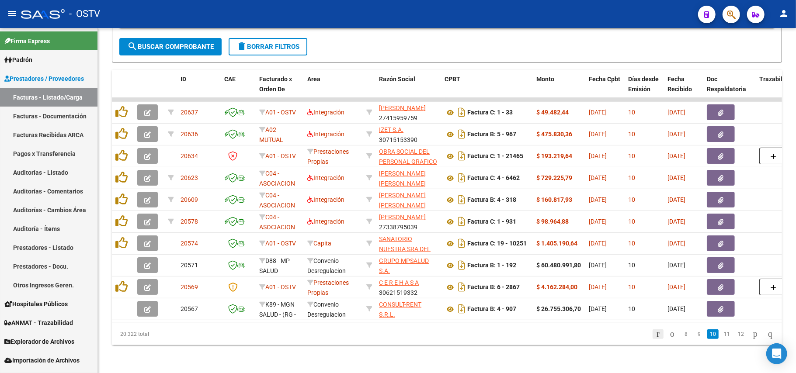
click at [656, 334] on icon "go to first page" at bounding box center [659, 334] width 6 height 10
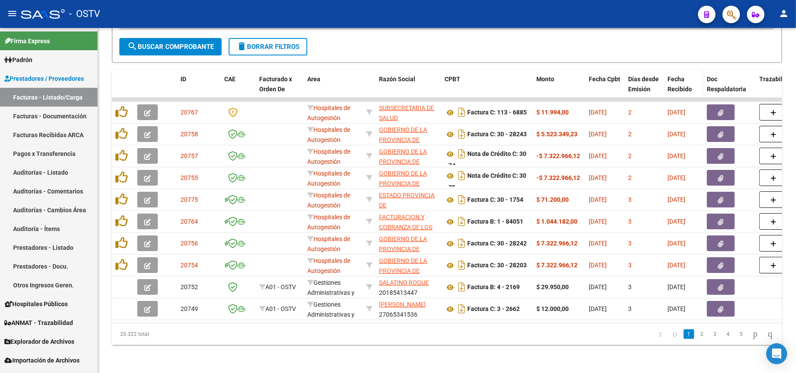
click at [674, 76] on span "Fecha Recibido" at bounding box center [680, 84] width 24 height 17
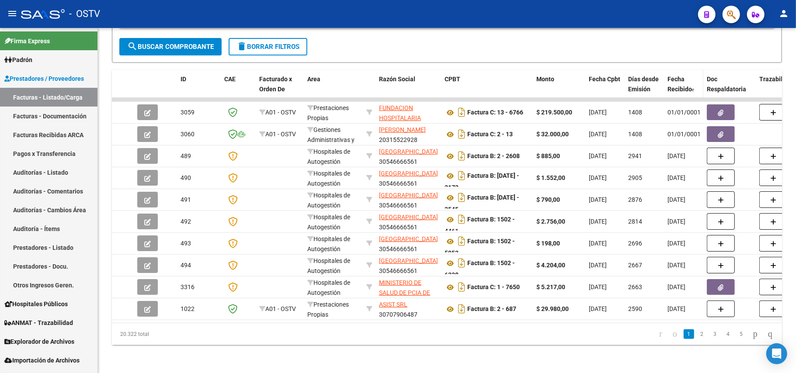
click at [678, 83] on span "Fecha Recibido" at bounding box center [680, 84] width 24 height 17
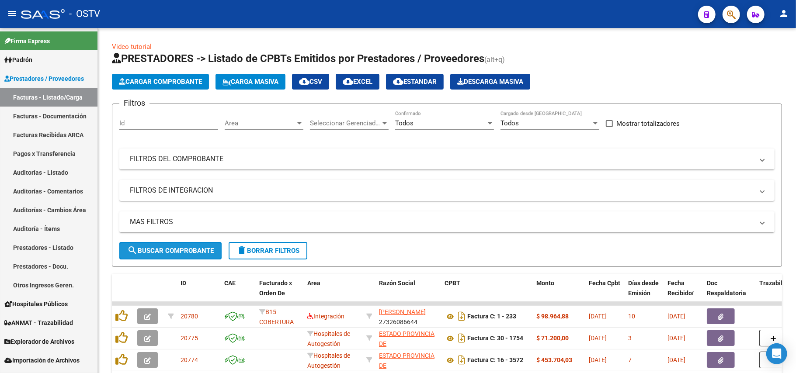
click at [168, 256] on button "search Buscar Comprobante" at bounding box center [170, 250] width 102 height 17
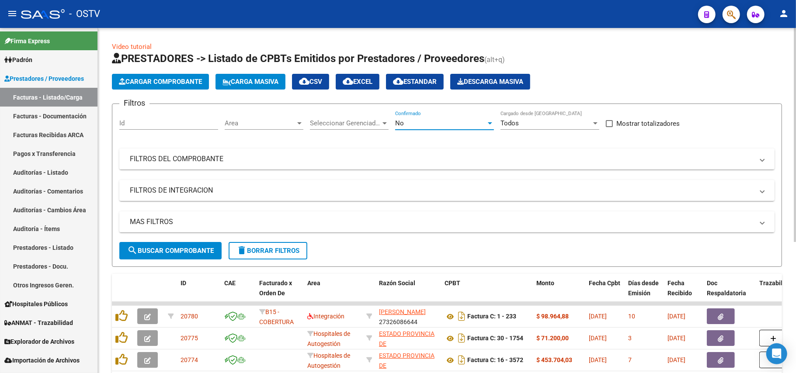
click at [409, 120] on div "No" at bounding box center [440, 123] width 91 height 8
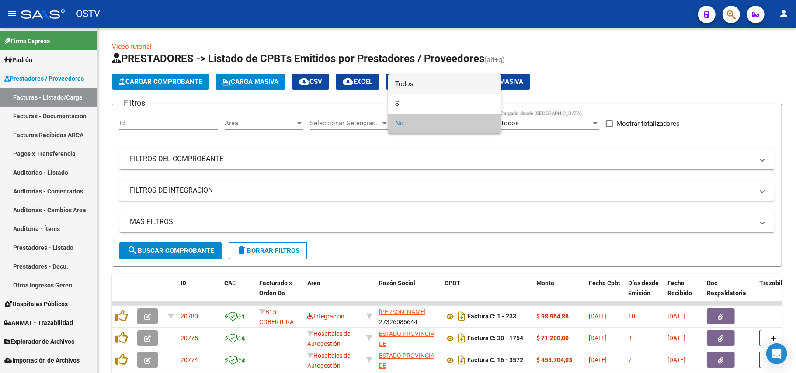
click at [420, 87] on span "Todos" at bounding box center [444, 84] width 99 height 20
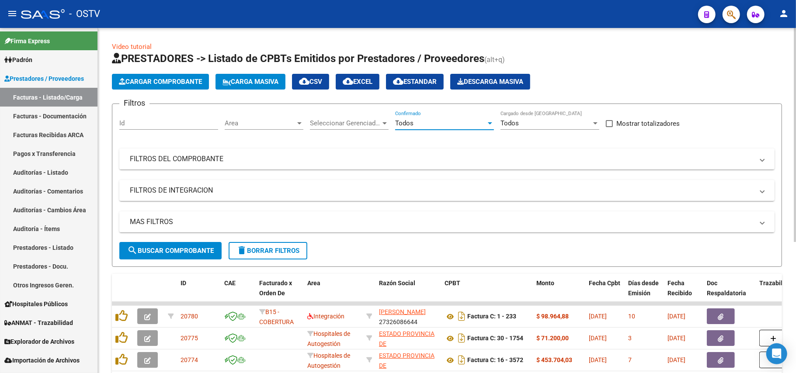
click at [163, 247] on span "search Buscar Comprobante" at bounding box center [170, 251] width 87 height 8
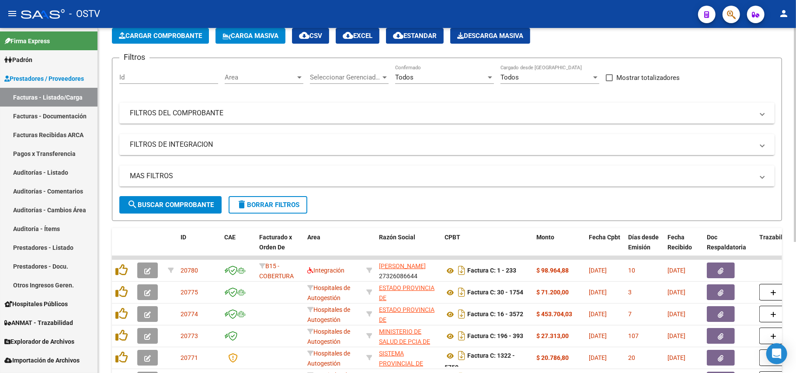
scroll to position [116, 0]
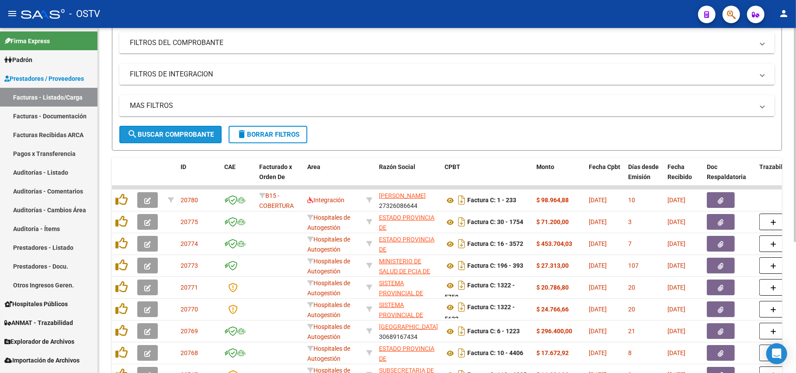
click at [200, 135] on span "search Buscar Comprobante" at bounding box center [170, 135] width 87 height 8
click at [192, 137] on span "search Buscar Comprobante" at bounding box center [170, 135] width 87 height 8
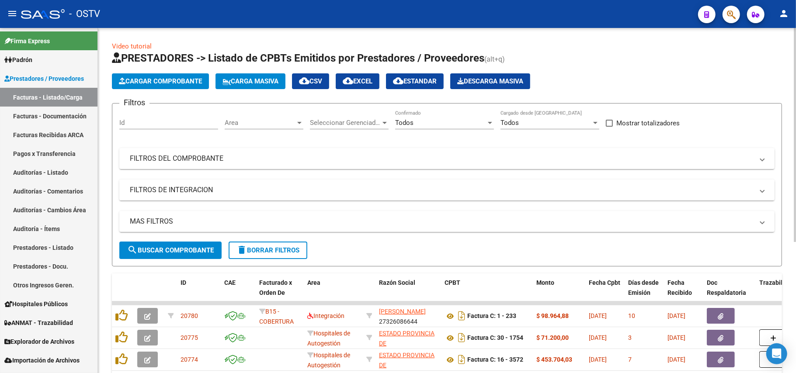
scroll to position [0, 0]
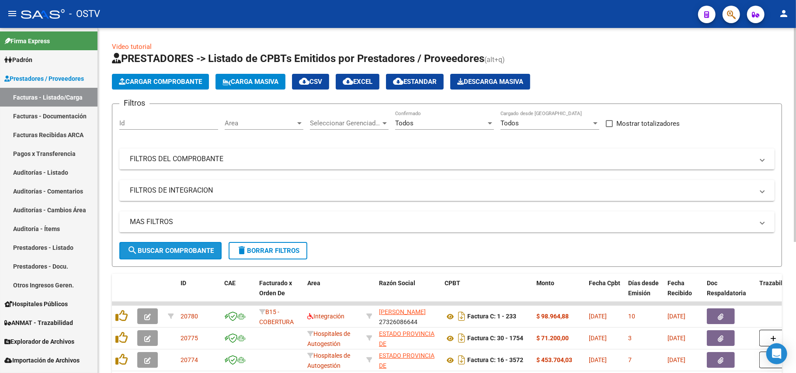
click at [170, 245] on button "search Buscar Comprobante" at bounding box center [170, 250] width 102 height 17
click at [177, 244] on button "search Buscar Comprobante" at bounding box center [170, 250] width 102 height 17
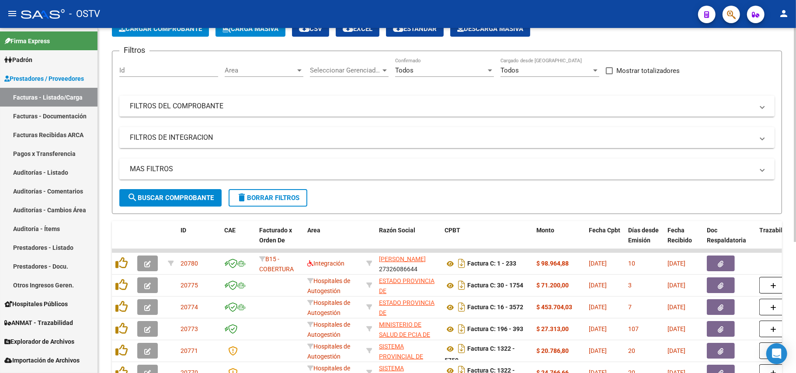
scroll to position [175, 0]
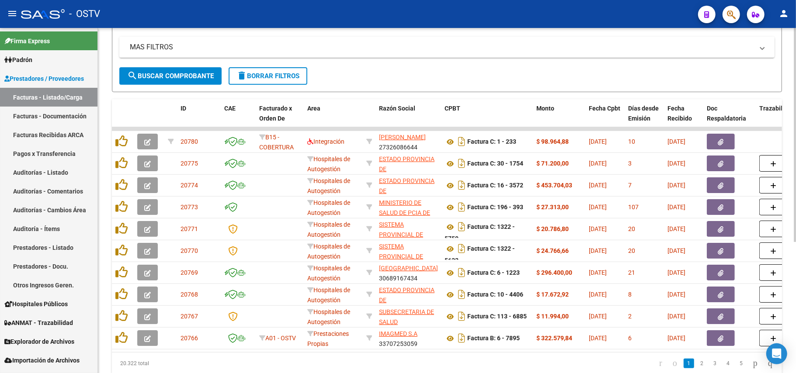
click at [195, 73] on span "search Buscar Comprobante" at bounding box center [170, 76] width 87 height 8
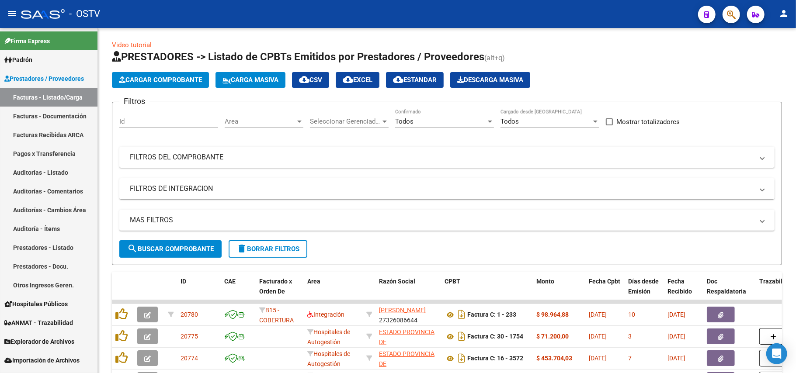
scroll to position [0, 0]
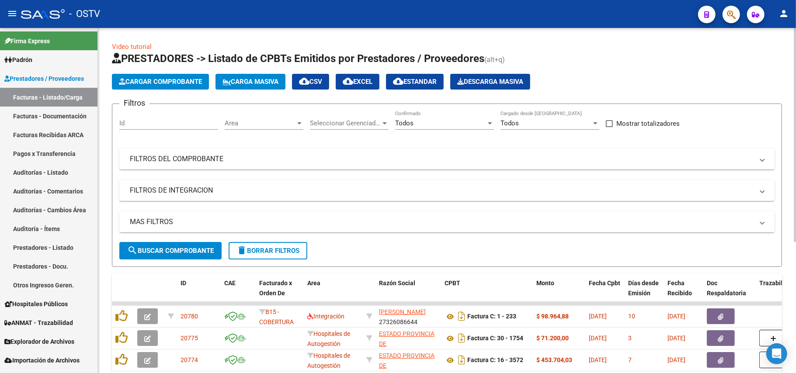
click at [185, 252] on span "search Buscar Comprobante" at bounding box center [170, 251] width 87 height 8
click at [185, 242] on button "search Buscar Comprobante" at bounding box center [170, 250] width 102 height 17
click at [203, 252] on span "search Buscar Comprobante" at bounding box center [170, 251] width 87 height 8
